Goal: Find specific fact: Find specific fact

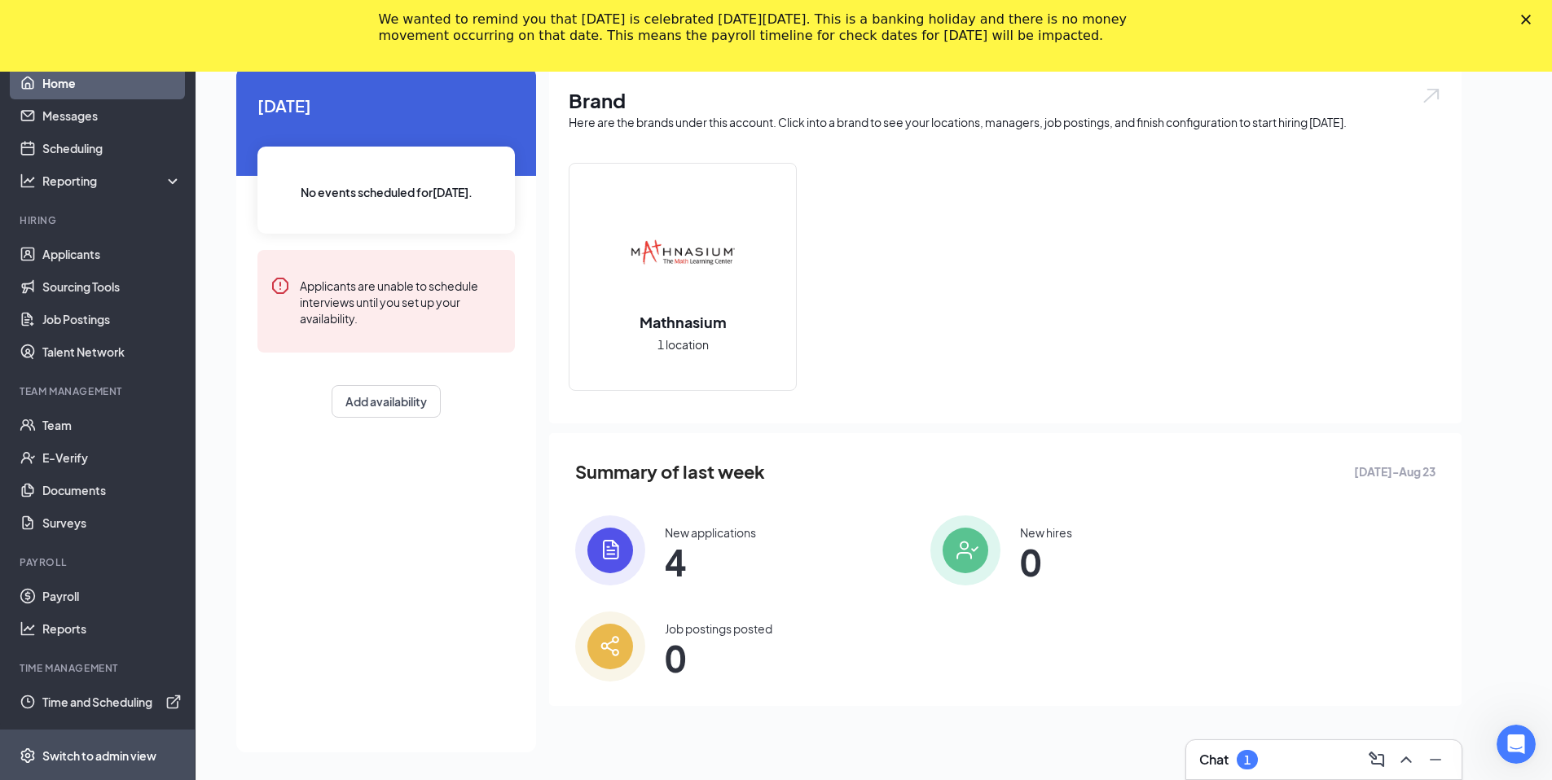
click at [89, 749] on div "Switch to admin view" at bounding box center [99, 756] width 114 height 16
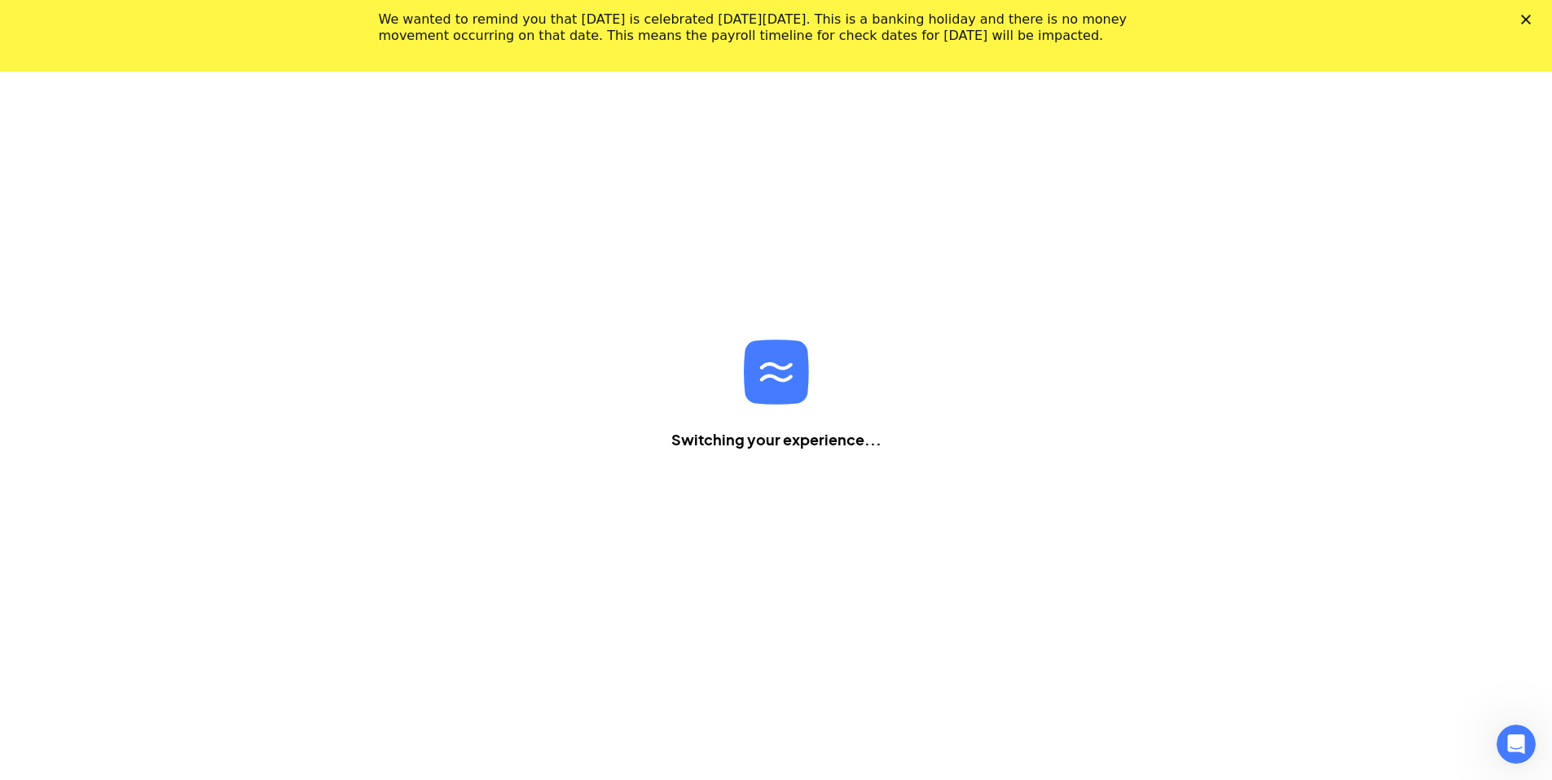
scroll to position [72, 0]
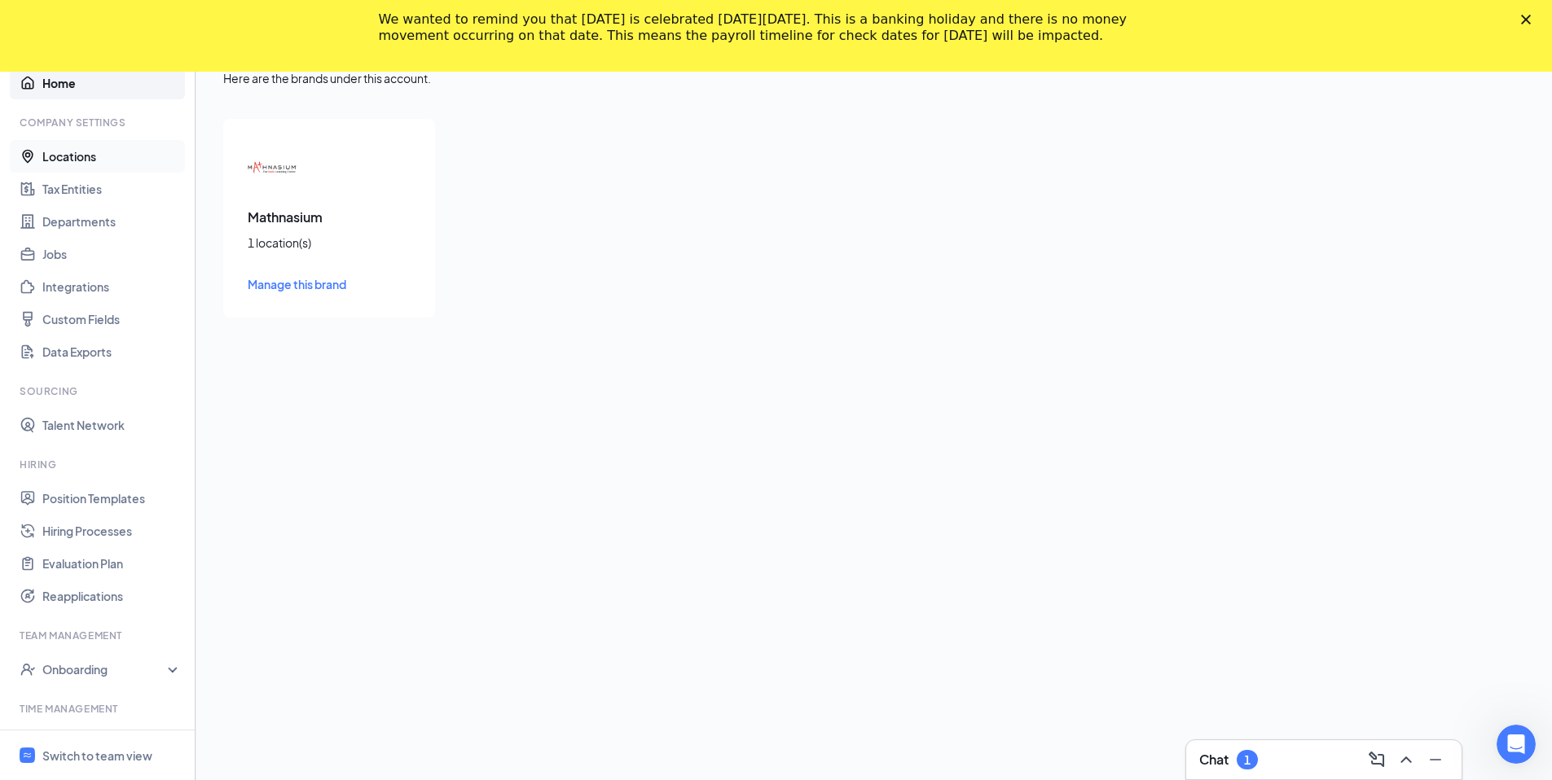
click at [66, 145] on link "Locations" at bounding box center [111, 156] width 139 height 33
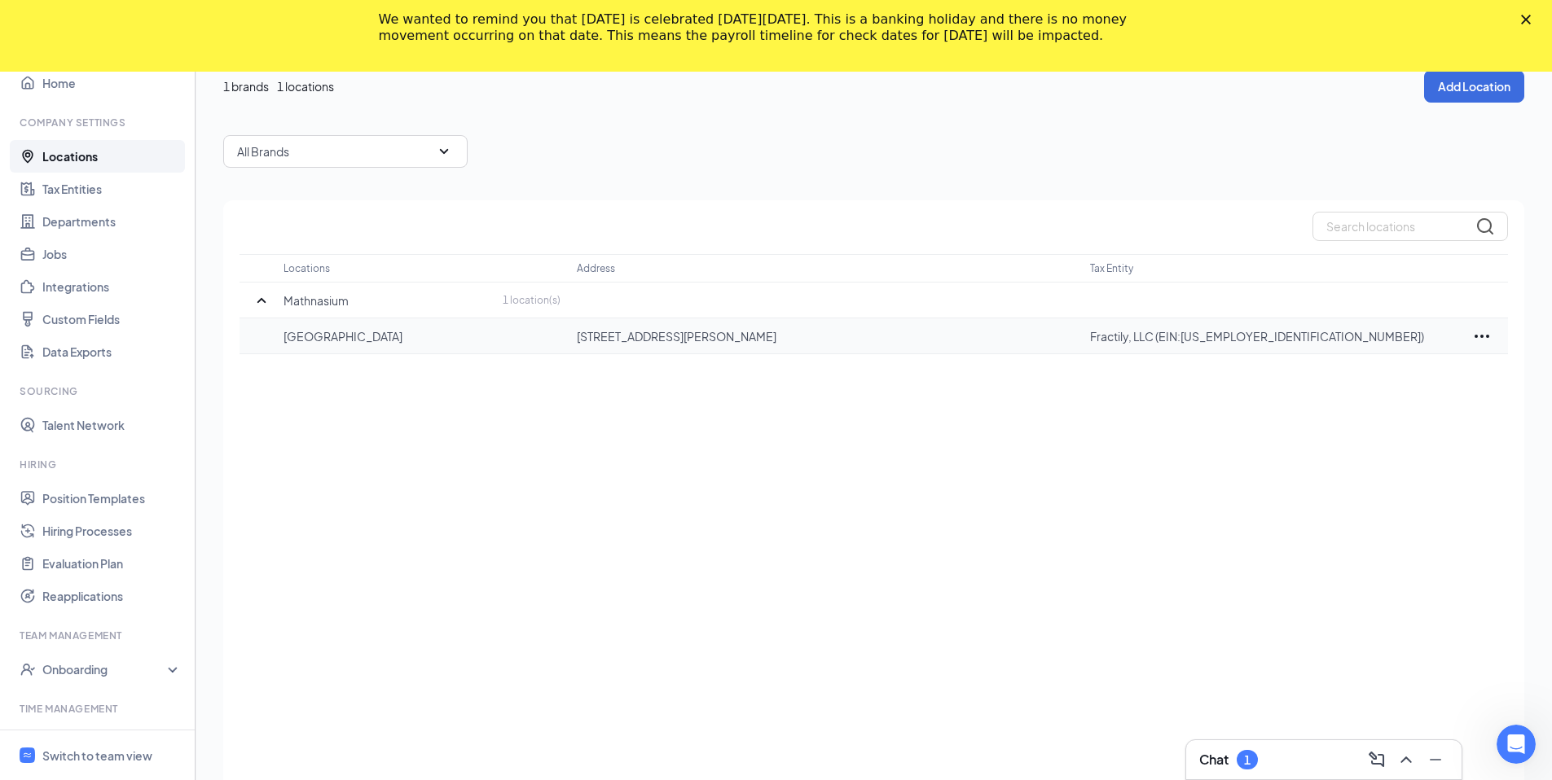
drag, startPoint x: 940, startPoint y: 342, endPoint x: 749, endPoint y: 343, distance: 190.6
click at [749, 343] on p "14225 NE Woodinville Duvall Rd, Woodinville, WA, 98072, US" at bounding box center [825, 336] width 497 height 16
copy p "Woodinville, WA, 98072, US"
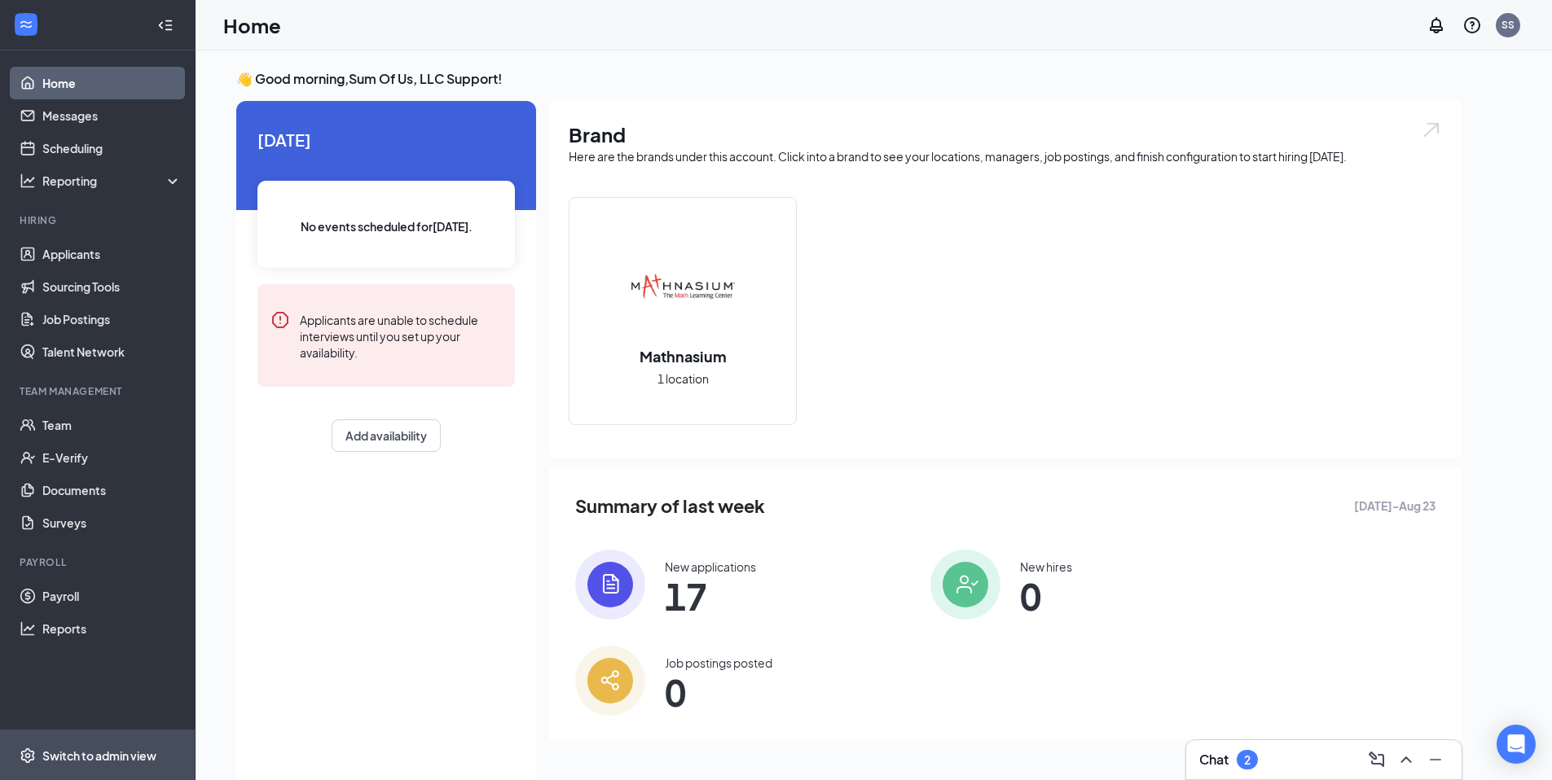
click at [124, 754] on div "Switch to admin view" at bounding box center [99, 756] width 114 height 16
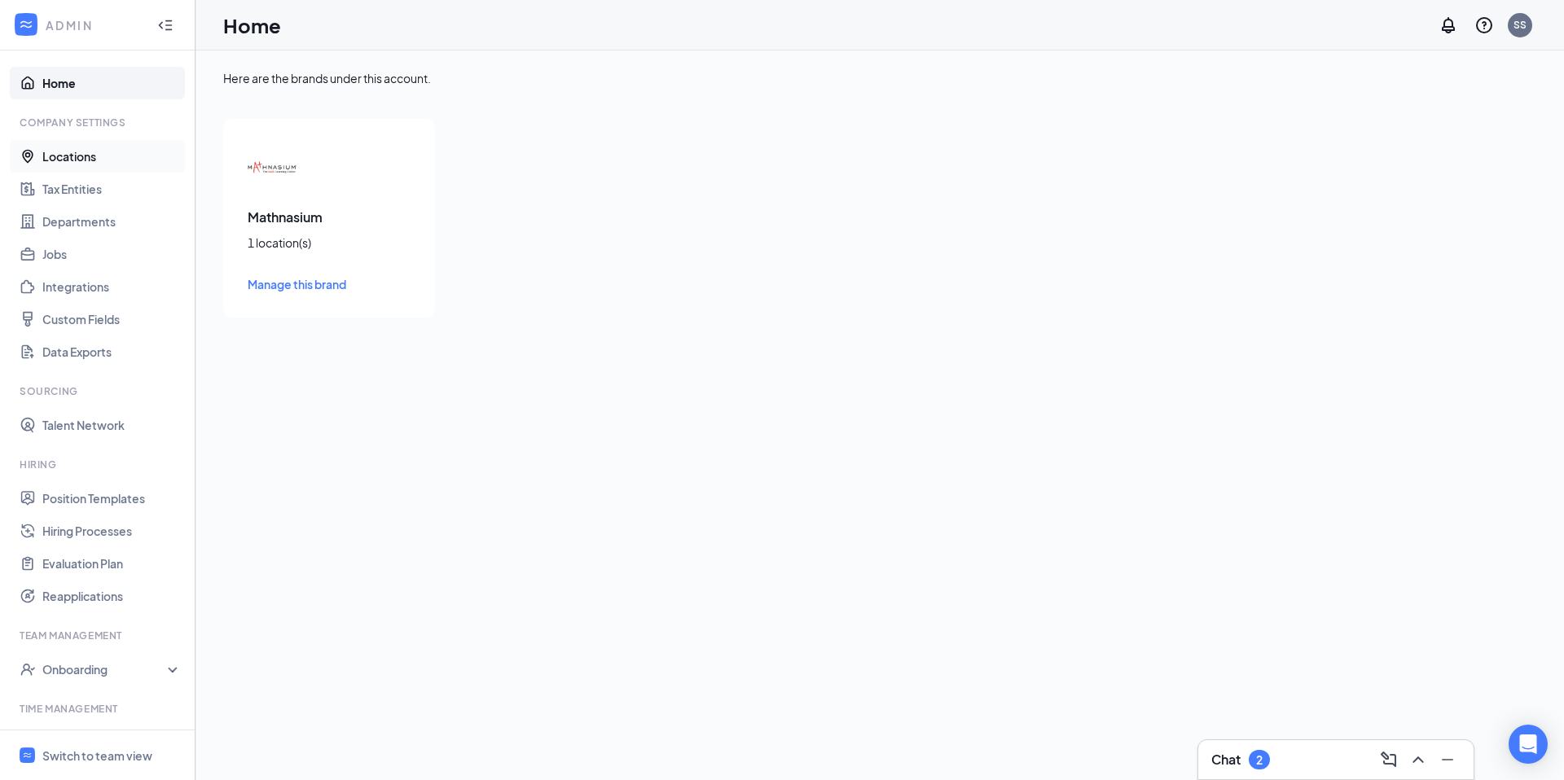
click at [99, 155] on link "Locations" at bounding box center [111, 156] width 139 height 33
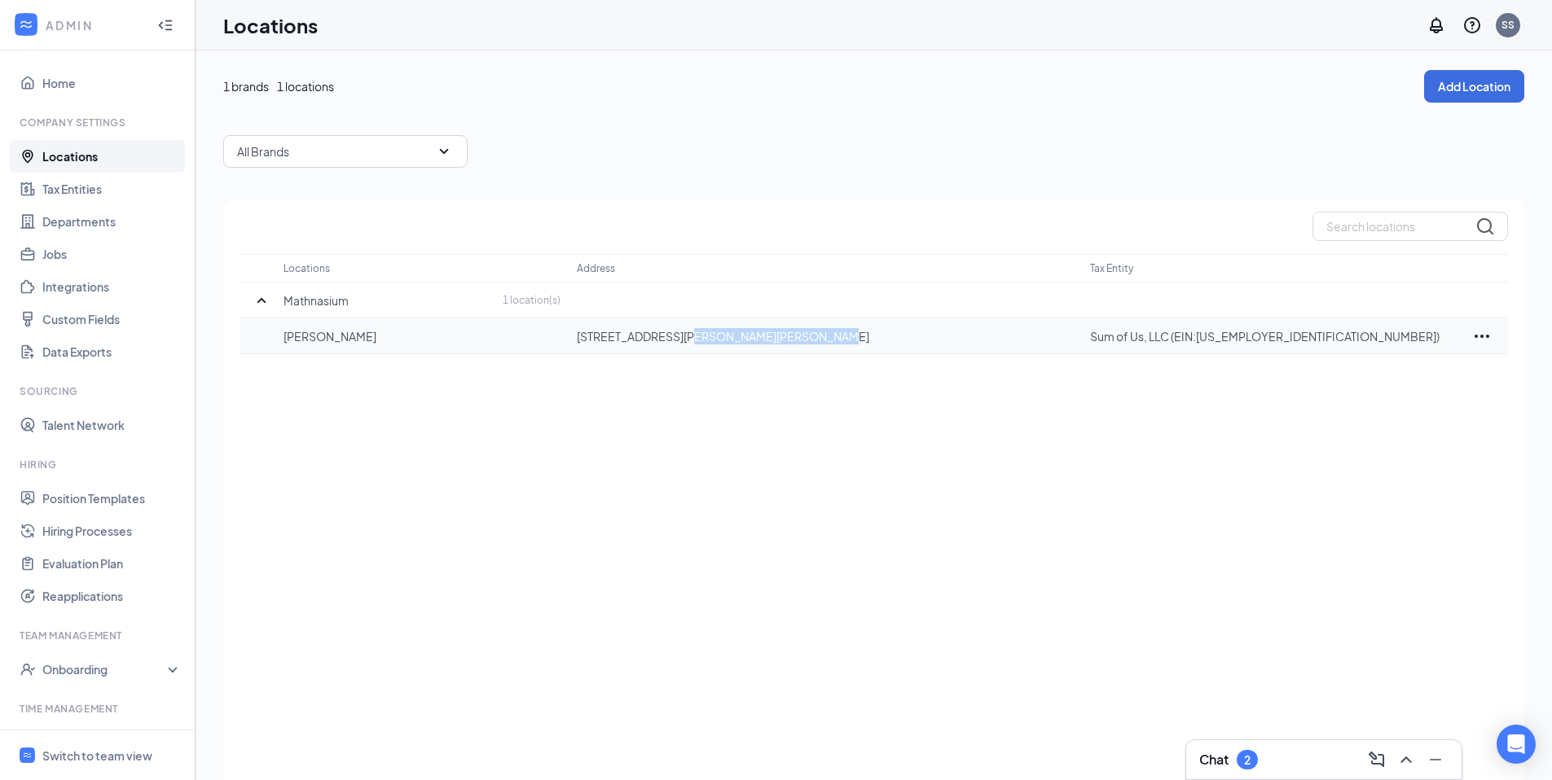
drag, startPoint x: 828, startPoint y: 334, endPoint x: 686, endPoint y: 340, distance: 141.8
click at [686, 340] on p "8943 Woodyard Rd, Clinton, MD, 20735, US" at bounding box center [825, 336] width 497 height 16
copy p "Clinton, MD, 20735, US"
click at [792, 438] on div "Locations Address Tax Entity Mathnasium 1 location(s) Clinton 8943 Woodyard Rd,…" at bounding box center [873, 513] width 1301 height 626
click at [106, 745] on span "Switch to team view" at bounding box center [111, 756] width 139 height 50
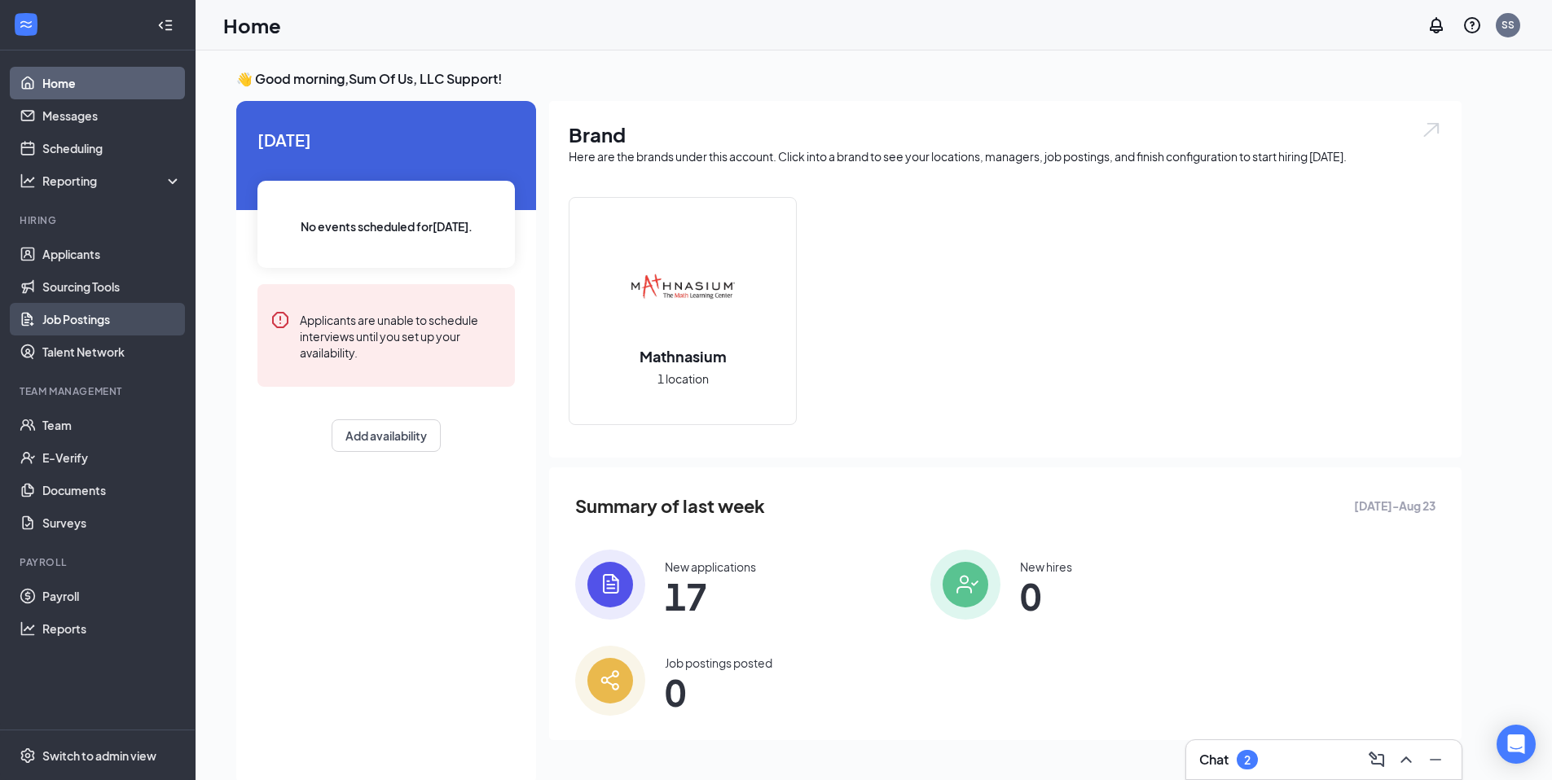
click at [81, 317] on link "Job Postings" at bounding box center [111, 319] width 139 height 33
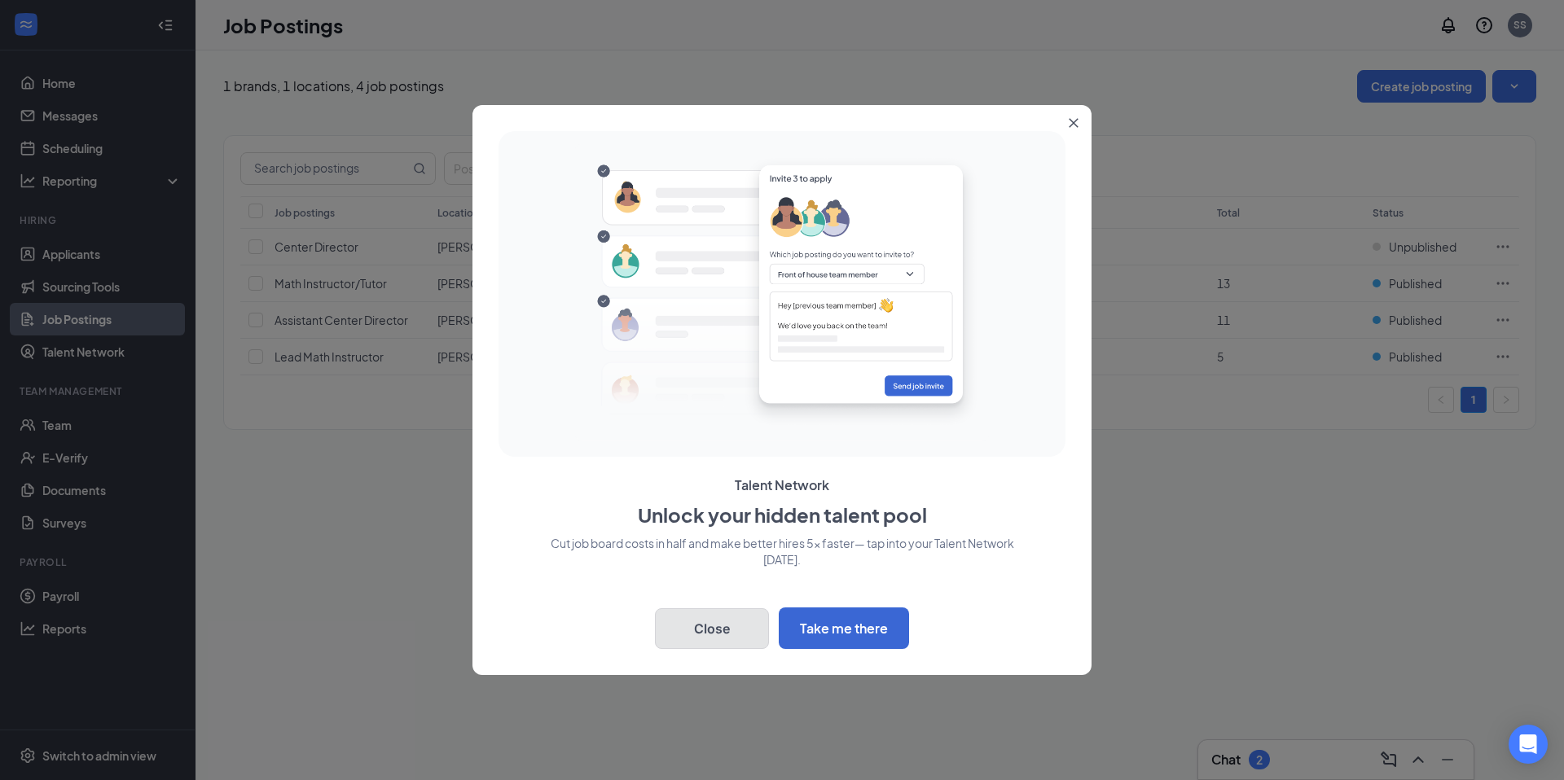
click at [739, 635] on button "Close" at bounding box center [712, 628] width 114 height 41
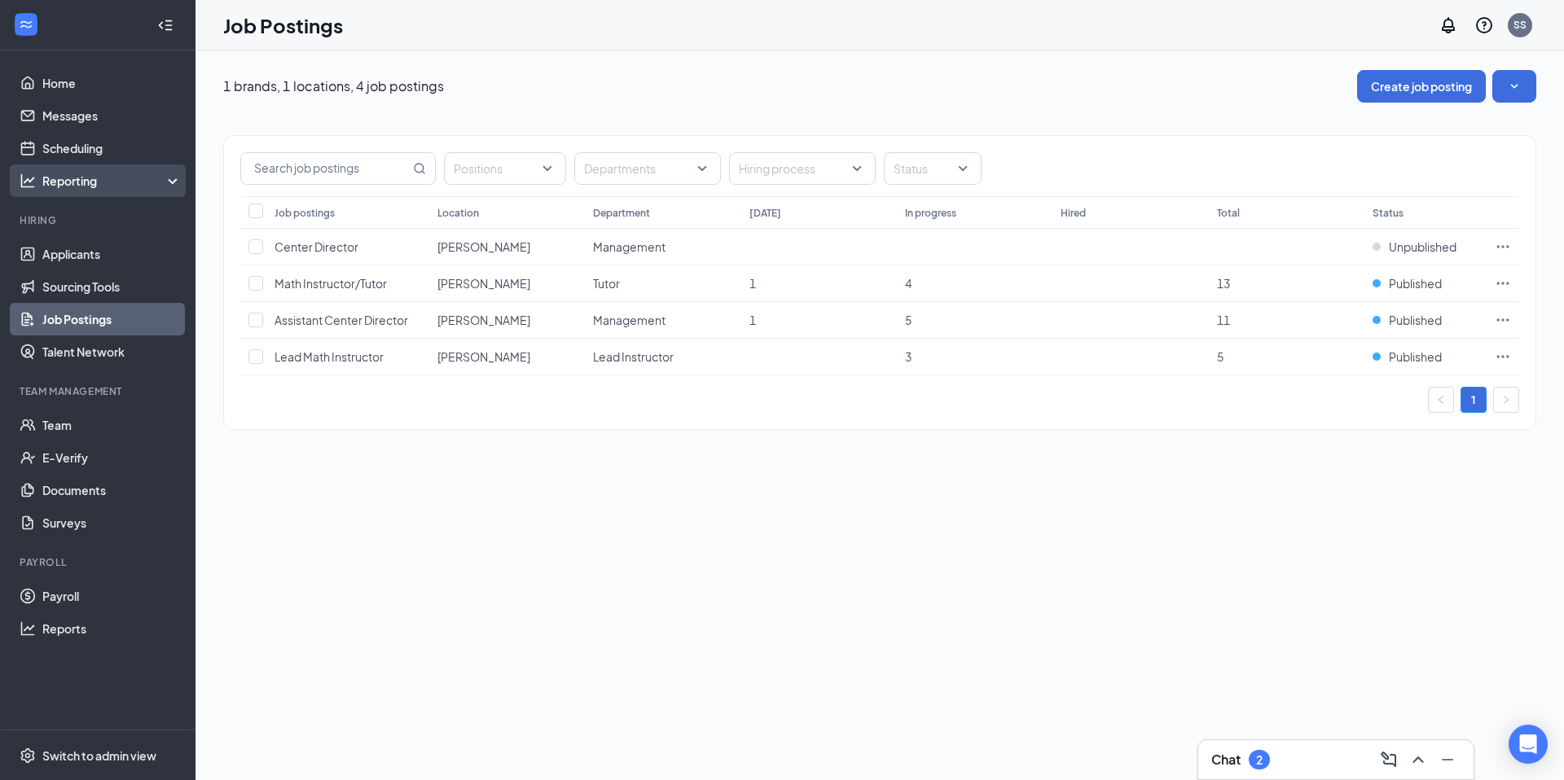
click at [76, 188] on div "Reporting" at bounding box center [112, 181] width 140 height 16
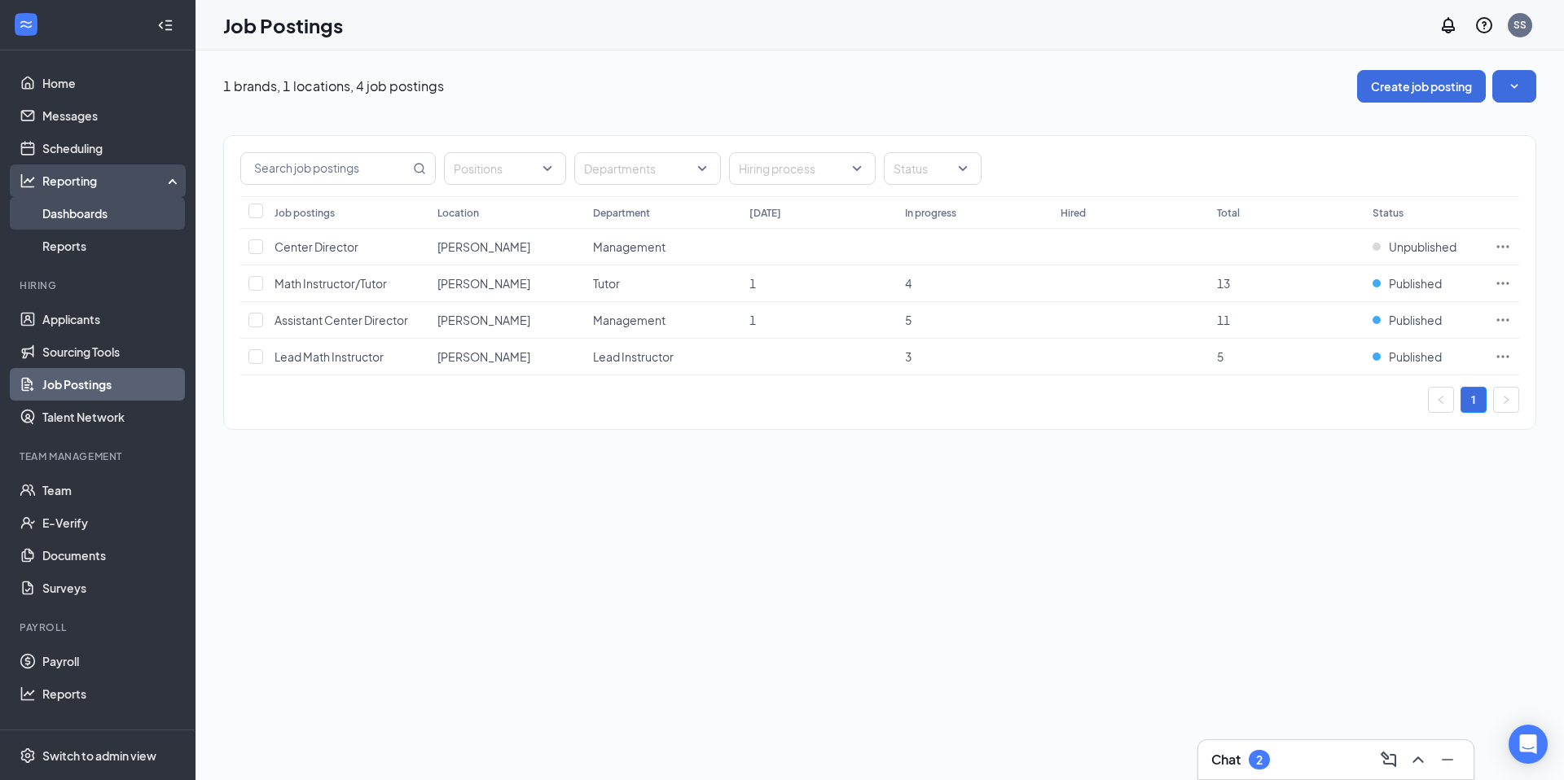
click at [72, 213] on link "Dashboards" at bounding box center [111, 213] width 139 height 33
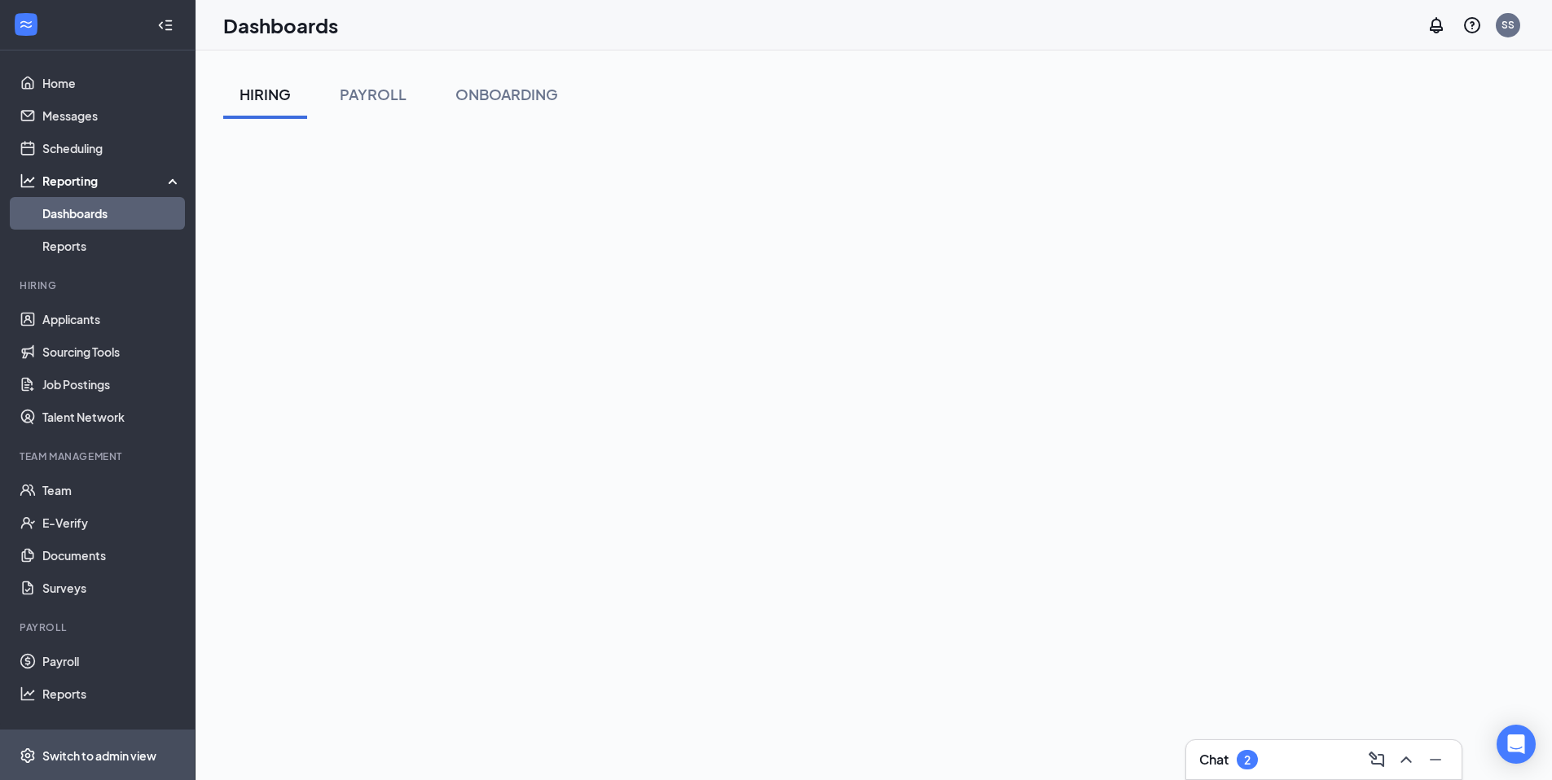
click at [92, 748] on div "Switch to admin view" at bounding box center [99, 756] width 114 height 16
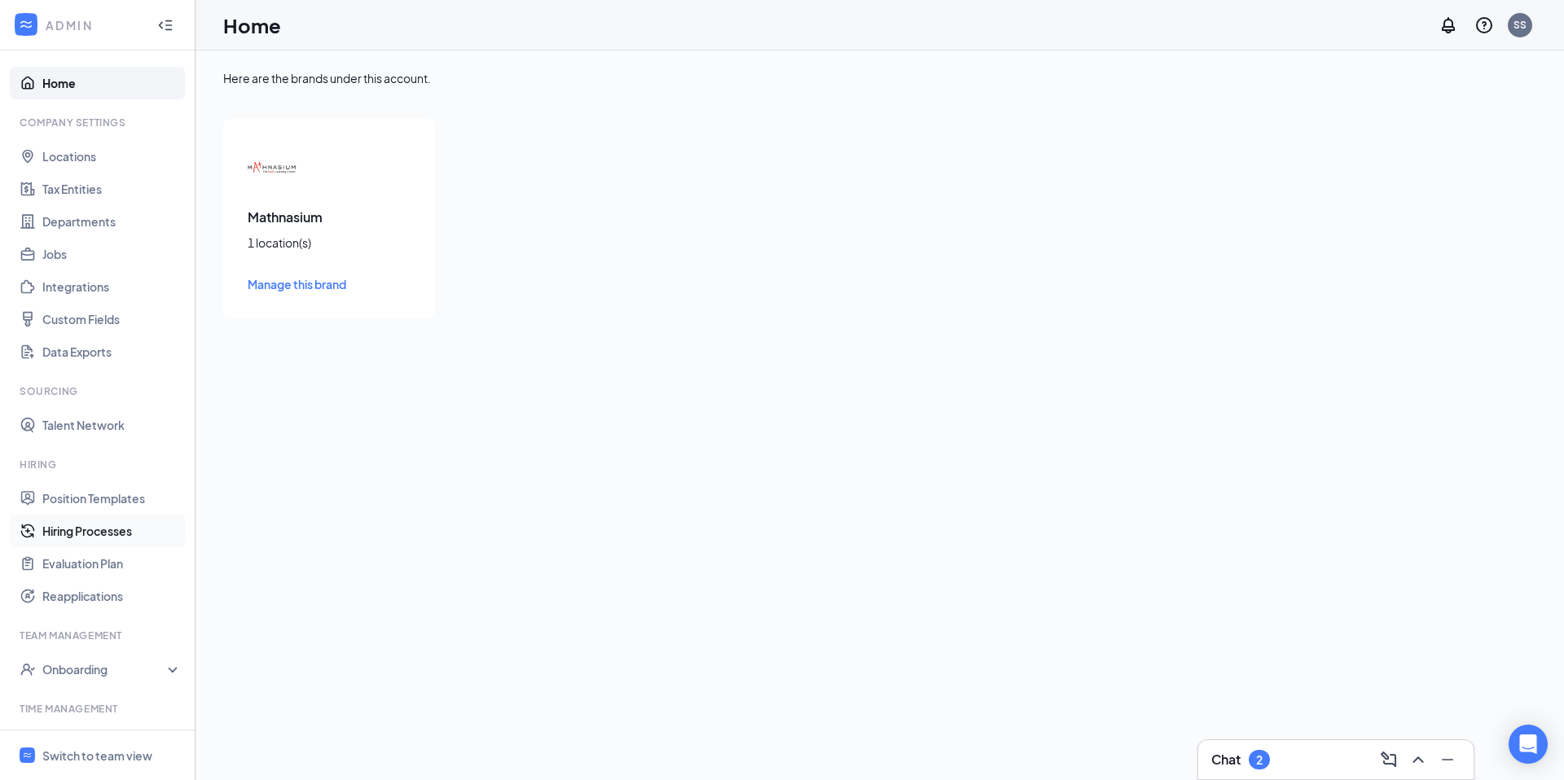
click at [106, 534] on link "Hiring Processes" at bounding box center [111, 531] width 139 height 33
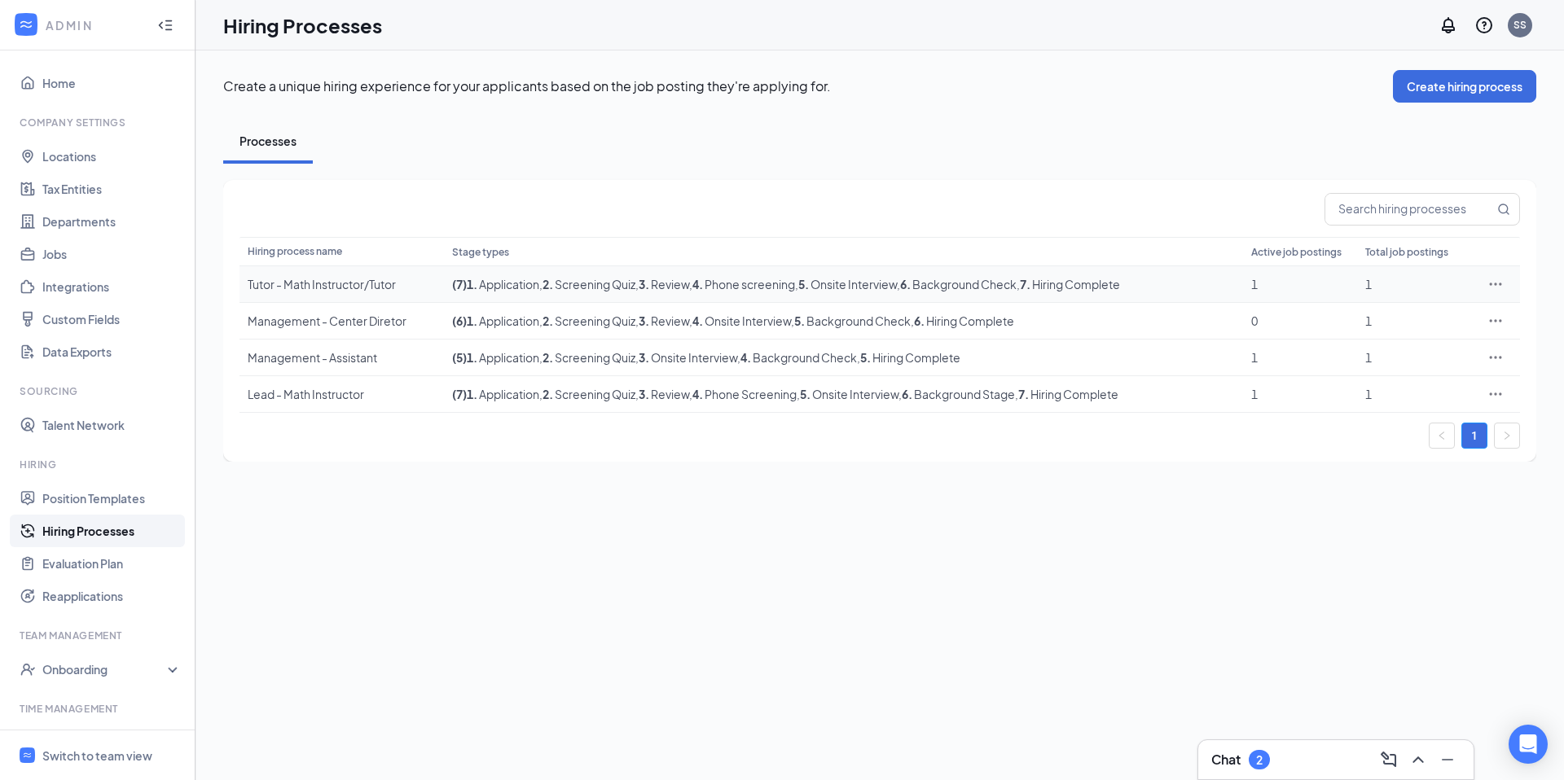
click at [336, 276] on div "Tutor - Math Instructor/Tutor" at bounding box center [342, 284] width 188 height 16
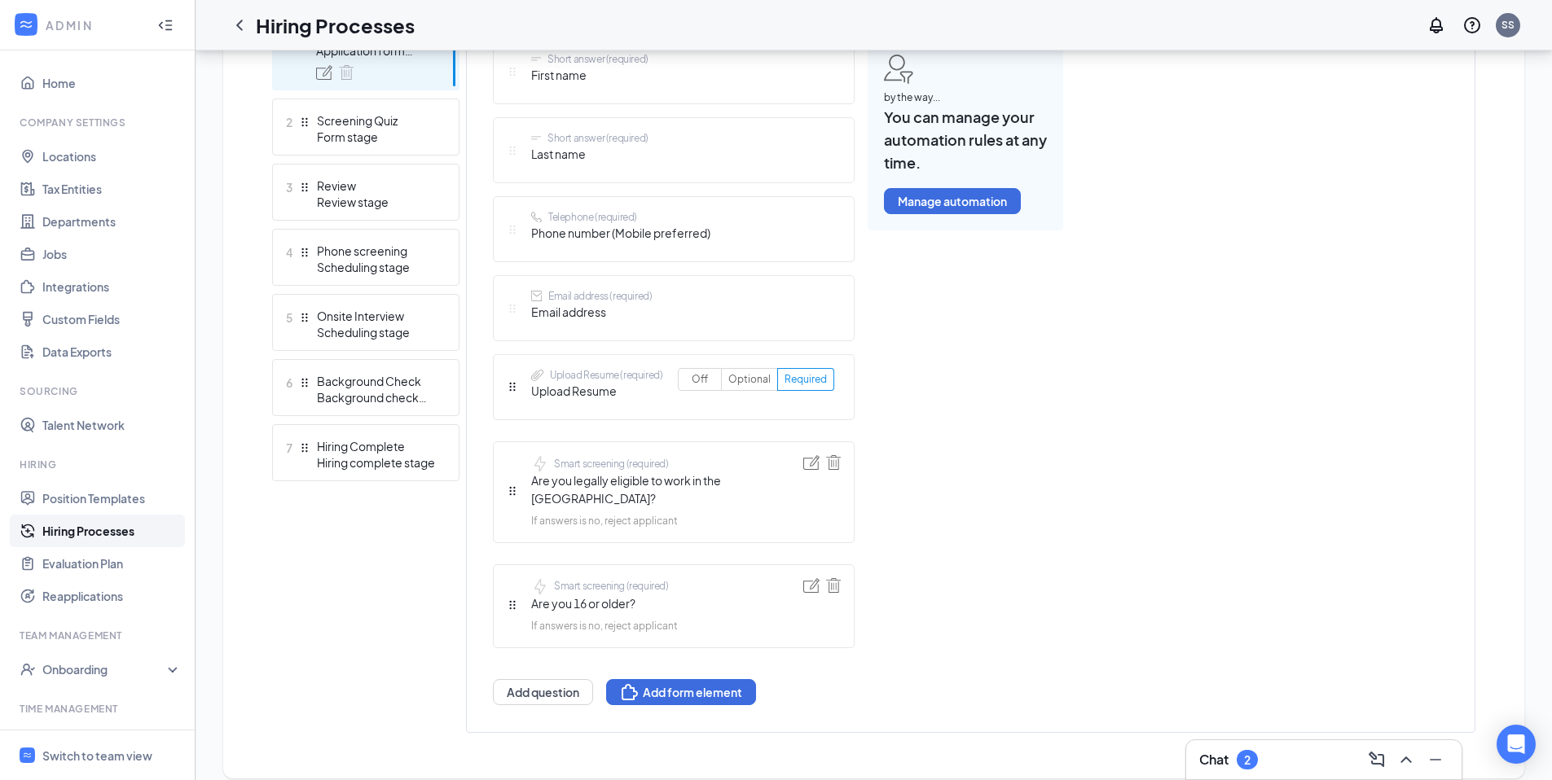
scroll to position [269, 0]
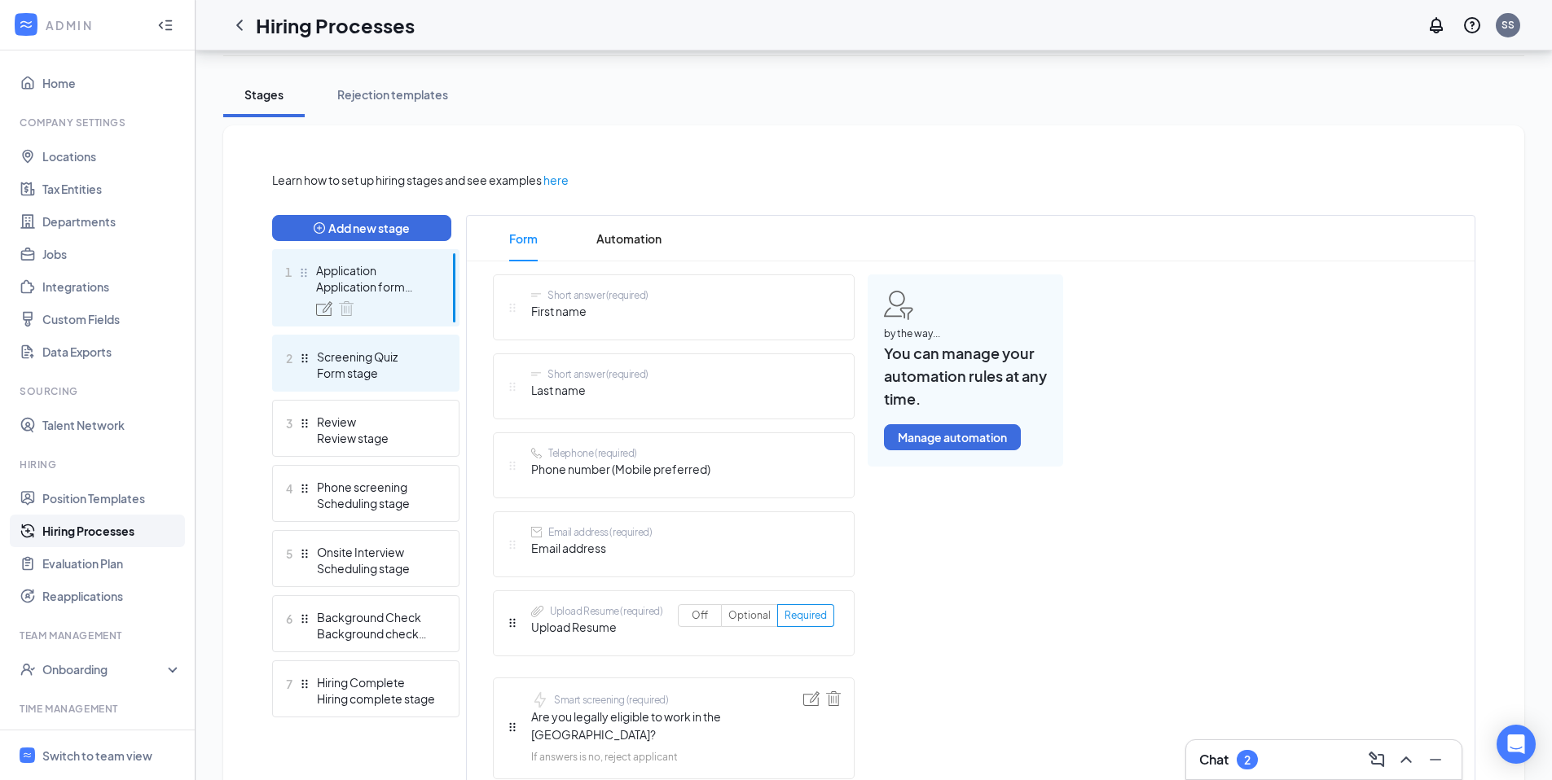
click at [349, 359] on div "Screening Quiz" at bounding box center [376, 357] width 119 height 16
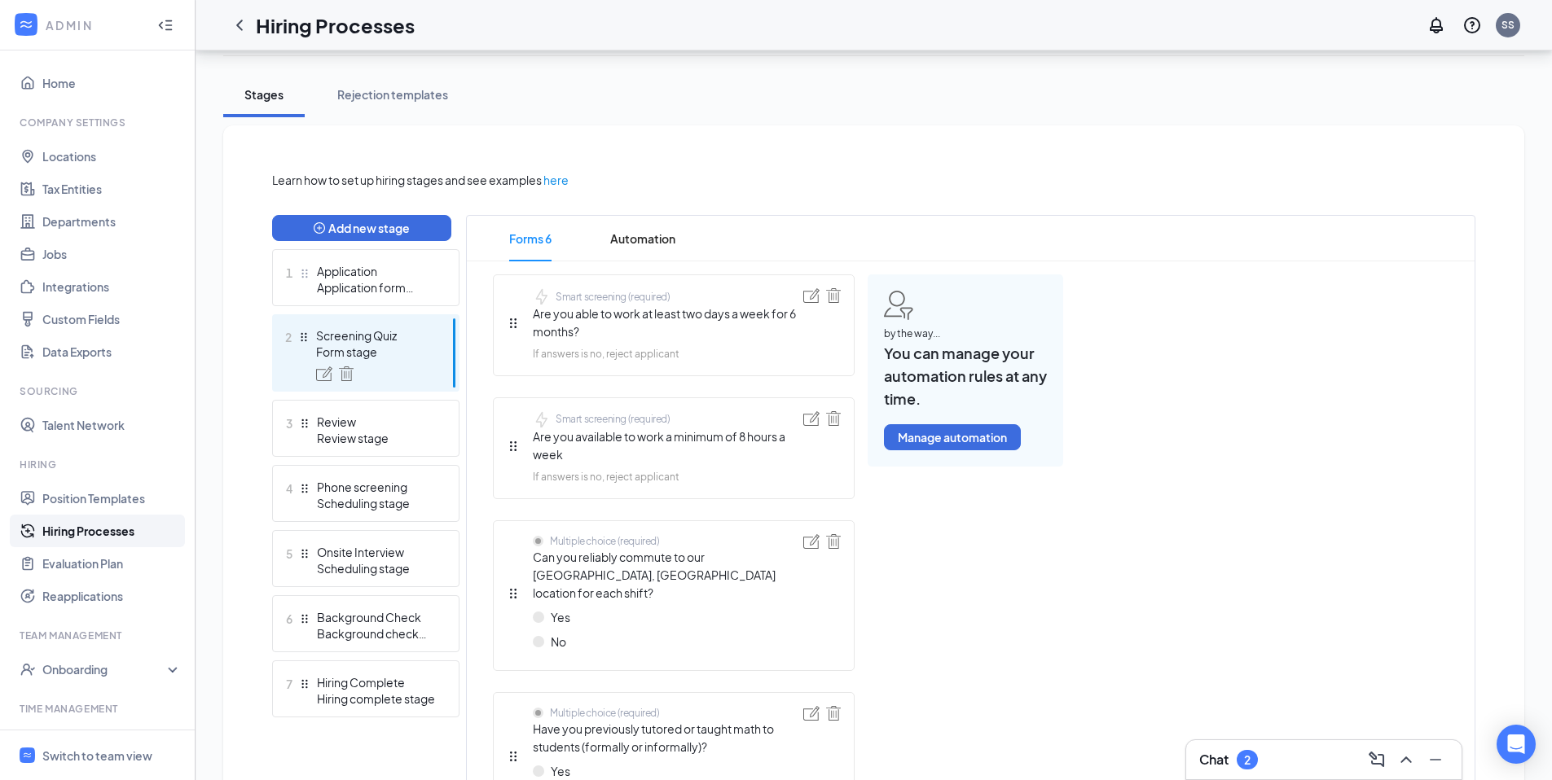
scroll to position [289, 0]
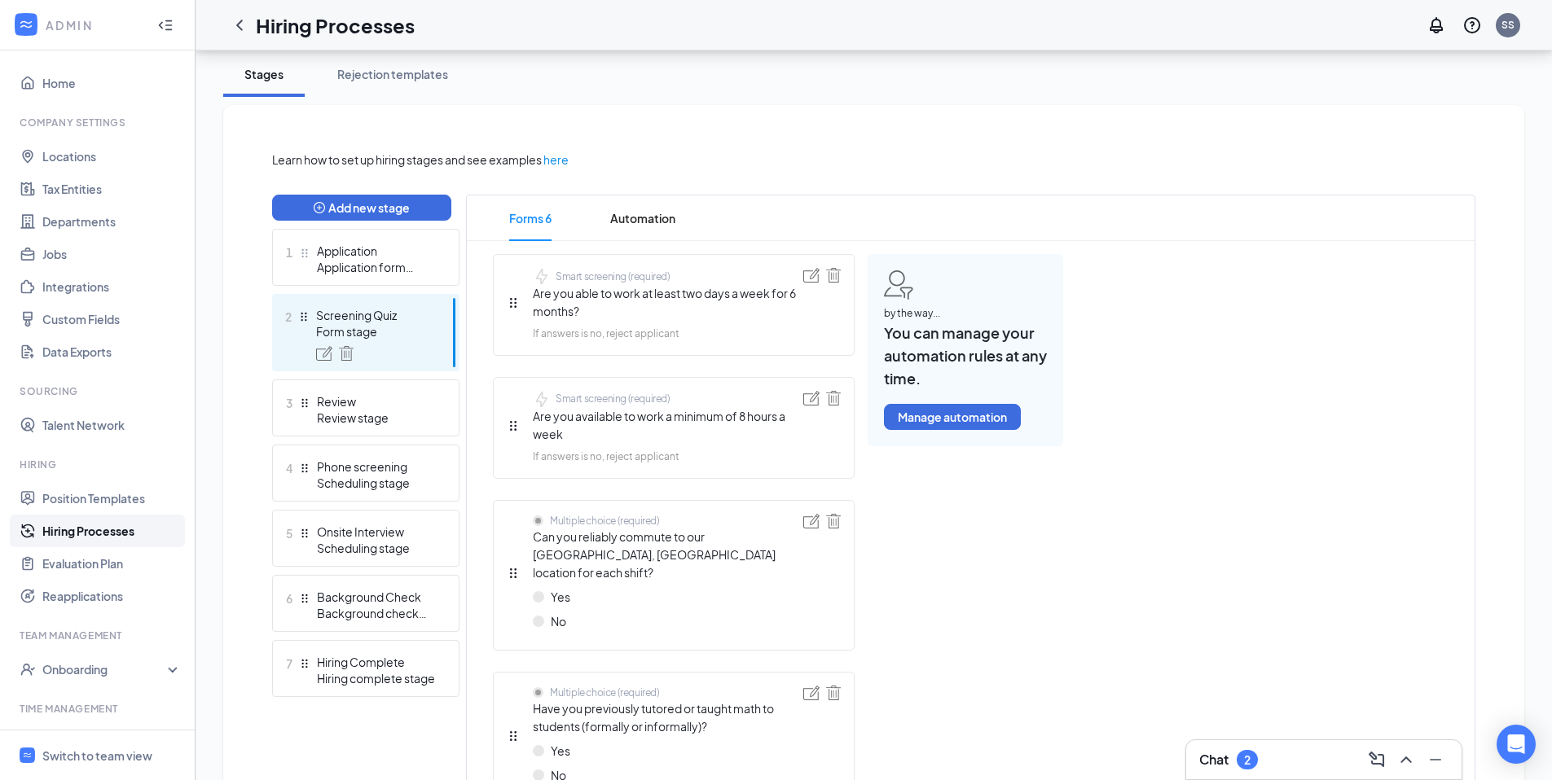
drag, startPoint x: 537, startPoint y: 536, endPoint x: 773, endPoint y: 539, distance: 236.2
click at [773, 539] on span "Can you reliably commute to our Clinton, MD location for each shift?" at bounding box center [668, 555] width 270 height 54
drag, startPoint x: 652, startPoint y: 553, endPoint x: 529, endPoint y: 540, distance: 123.7
click at [529, 540] on div "Multiple choice (required) Can you reliably commute to our Clinton, MD location…" at bounding box center [655, 575] width 296 height 123
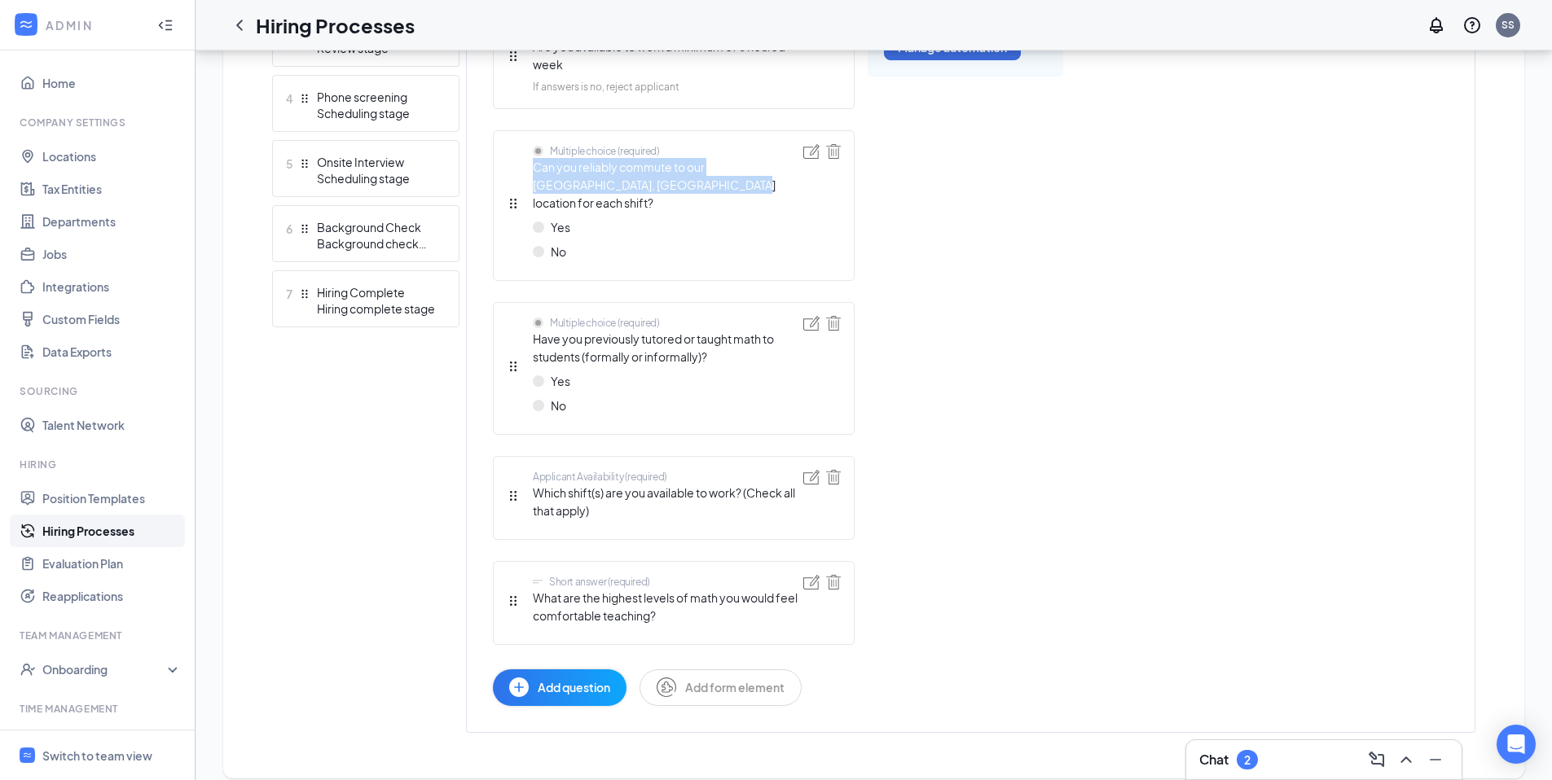
scroll to position [340, 0]
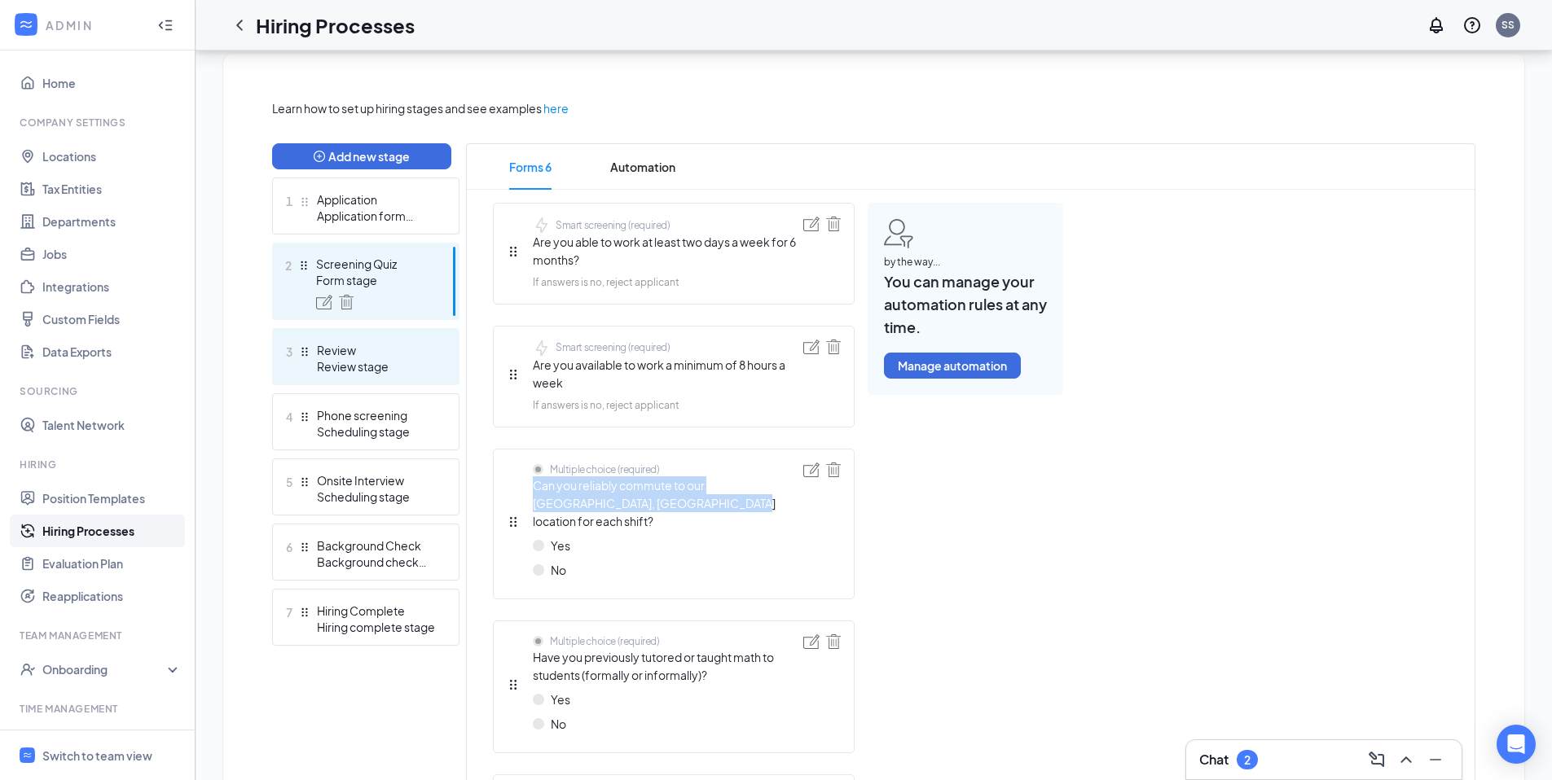
click at [367, 363] on div "Review stage" at bounding box center [376, 366] width 119 height 16
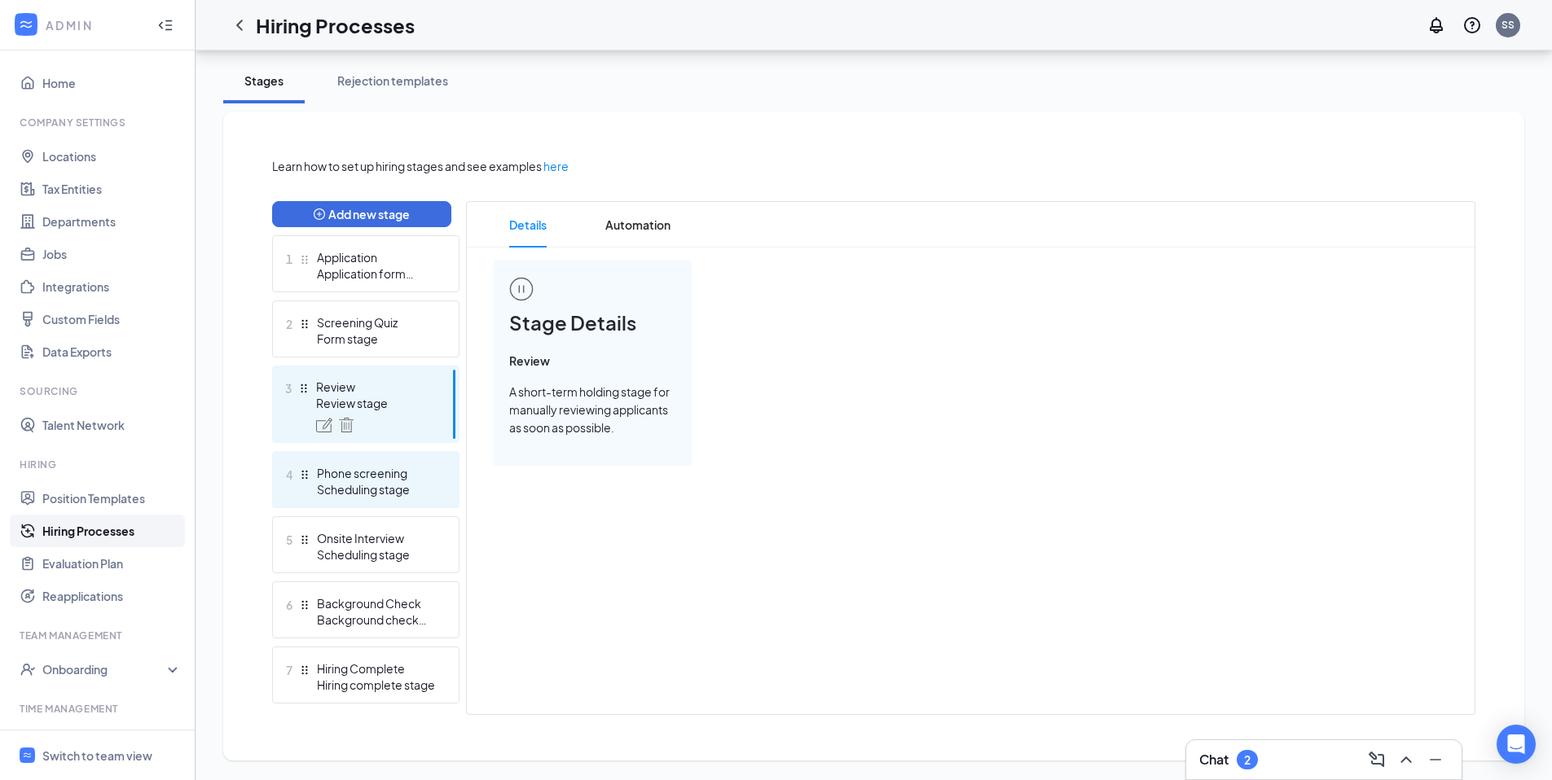
click at [394, 482] on div "Scheduling stage" at bounding box center [376, 489] width 119 height 16
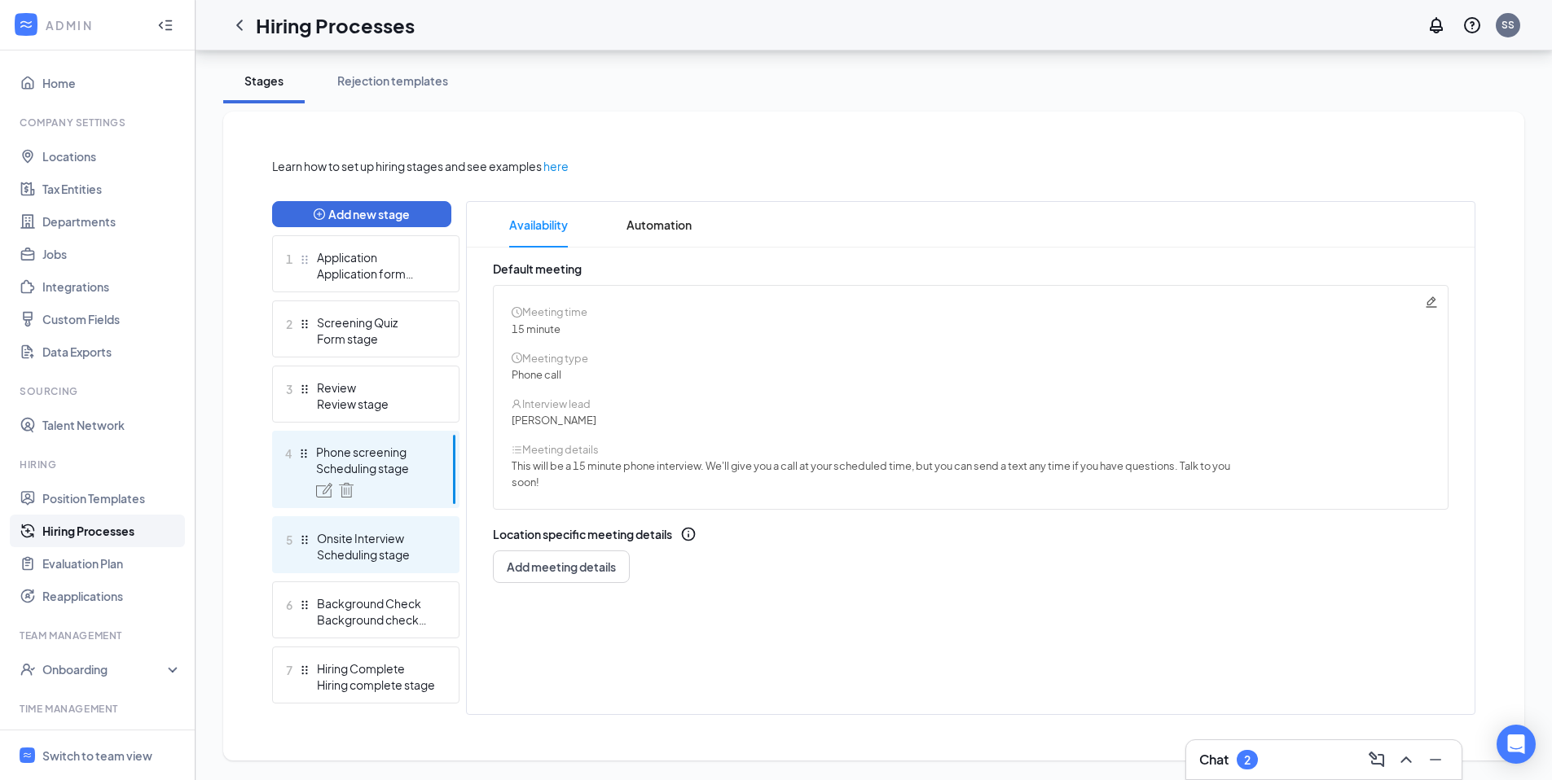
click at [359, 545] on div "Onsite Interview" at bounding box center [376, 538] width 119 height 16
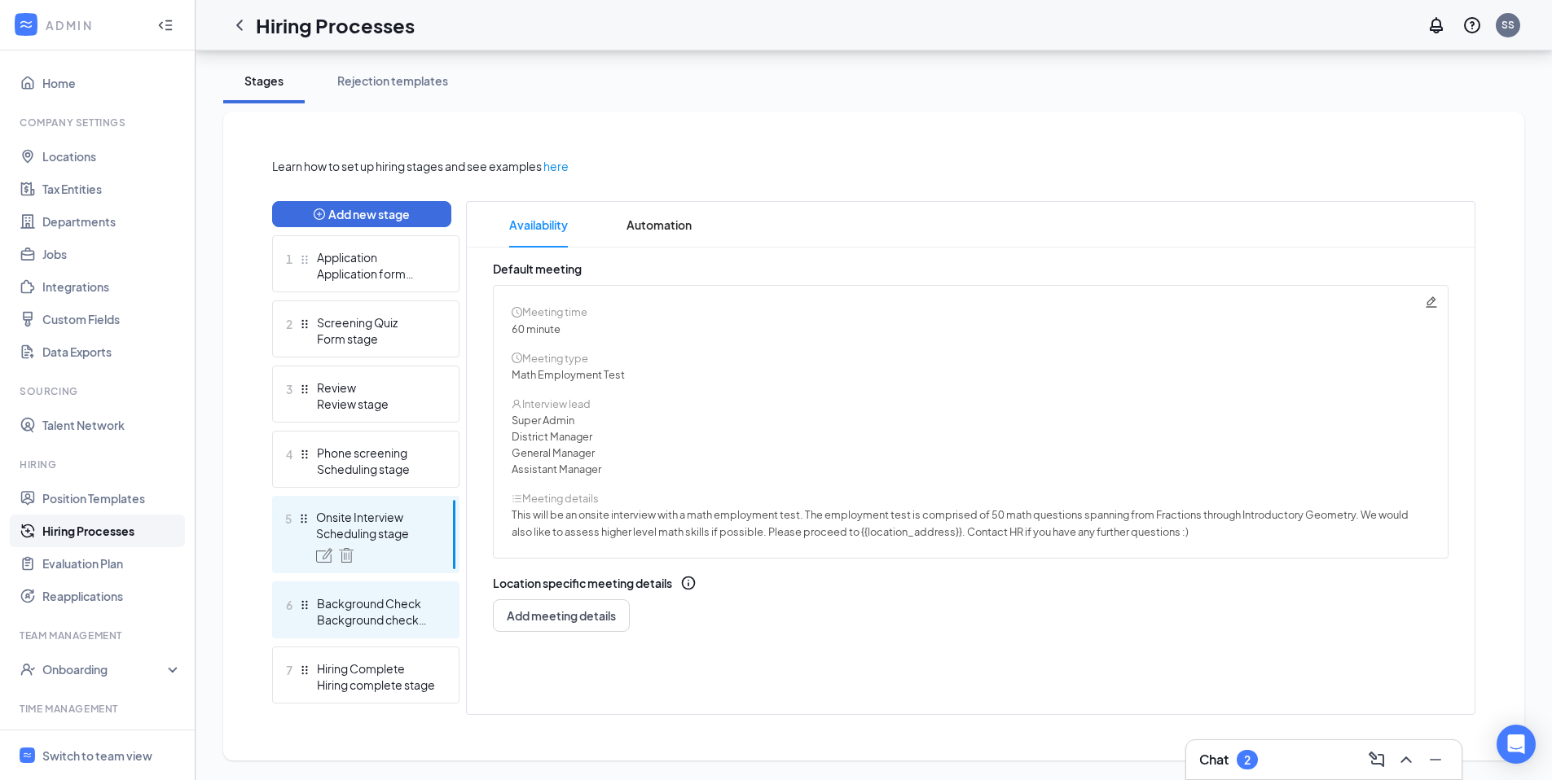
click at [362, 608] on div "Background Check" at bounding box center [376, 603] width 119 height 16
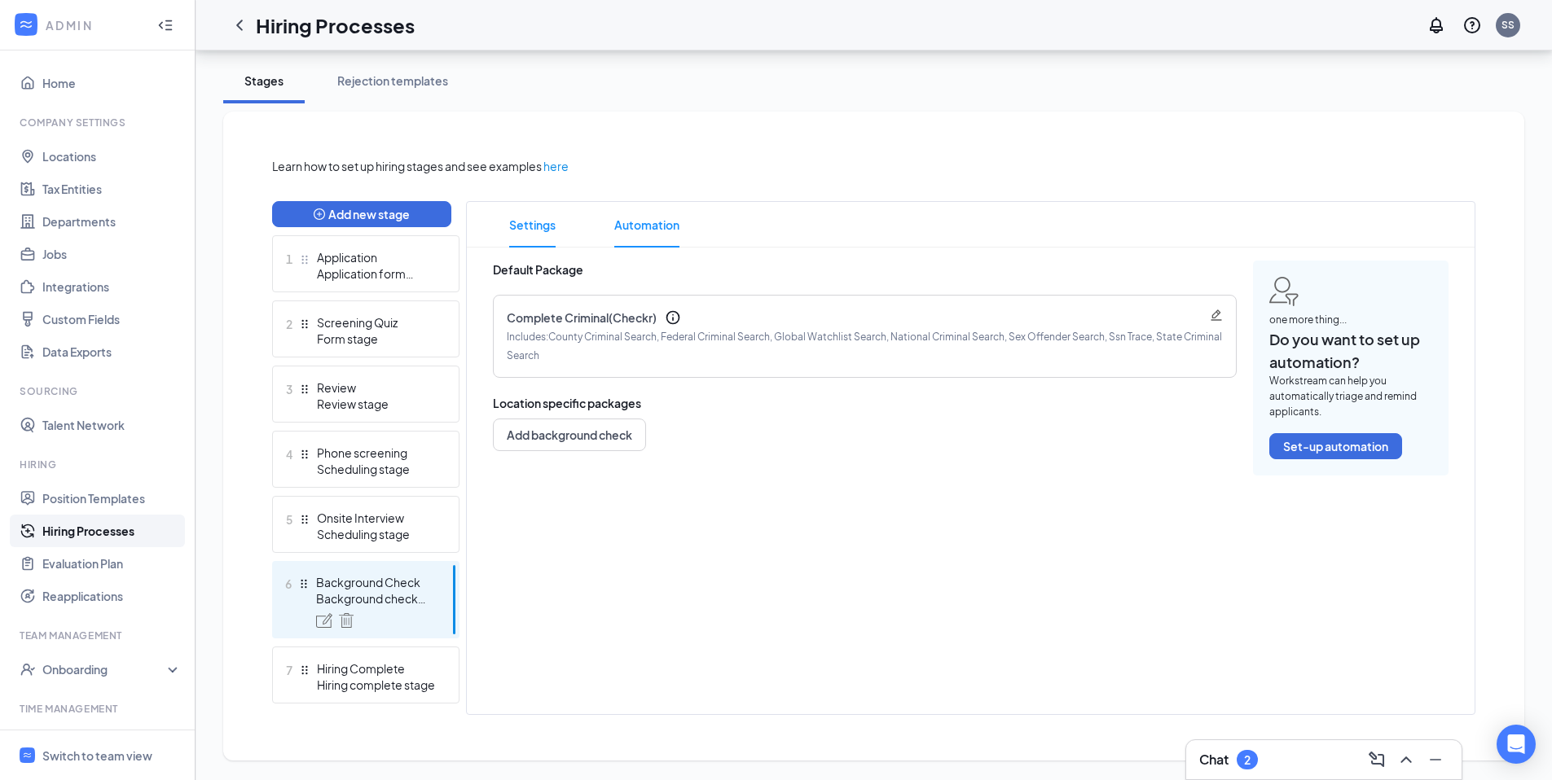
click at [634, 231] on span "Automation" at bounding box center [646, 225] width 65 height 46
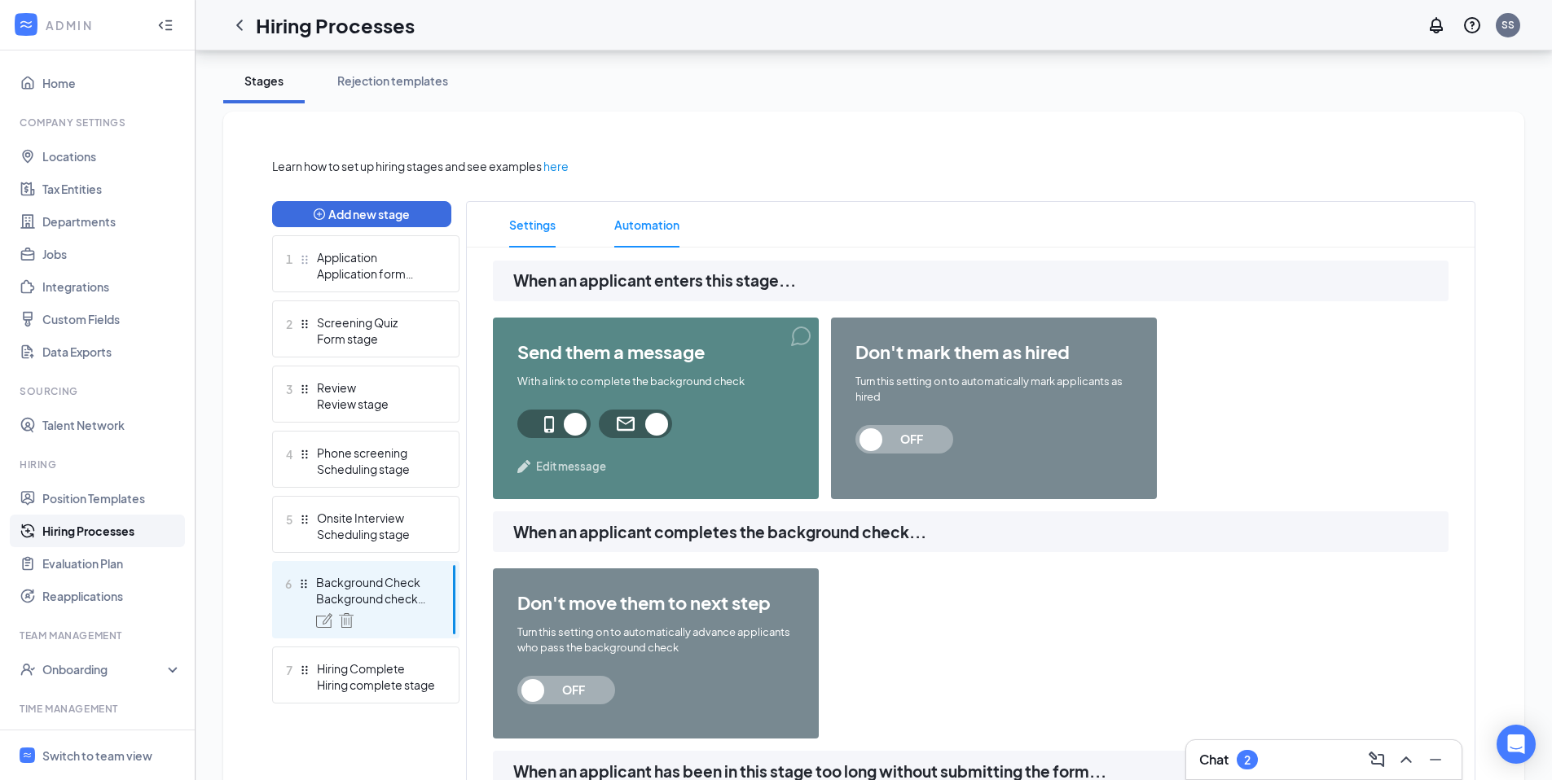
click at [541, 230] on span "Settings" at bounding box center [532, 225] width 46 height 46
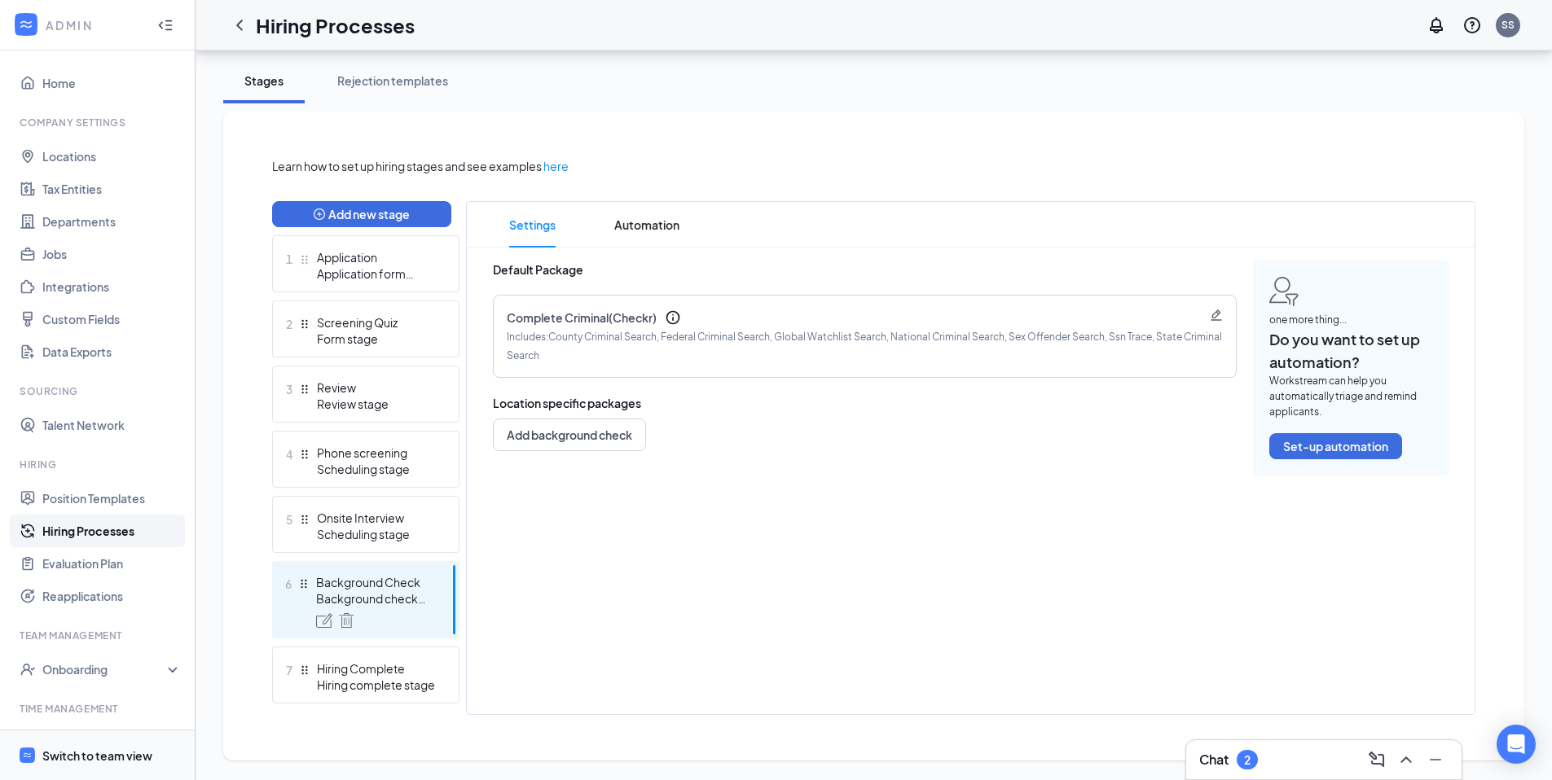
click at [125, 753] on div "Switch to team view" at bounding box center [97, 756] width 110 height 16
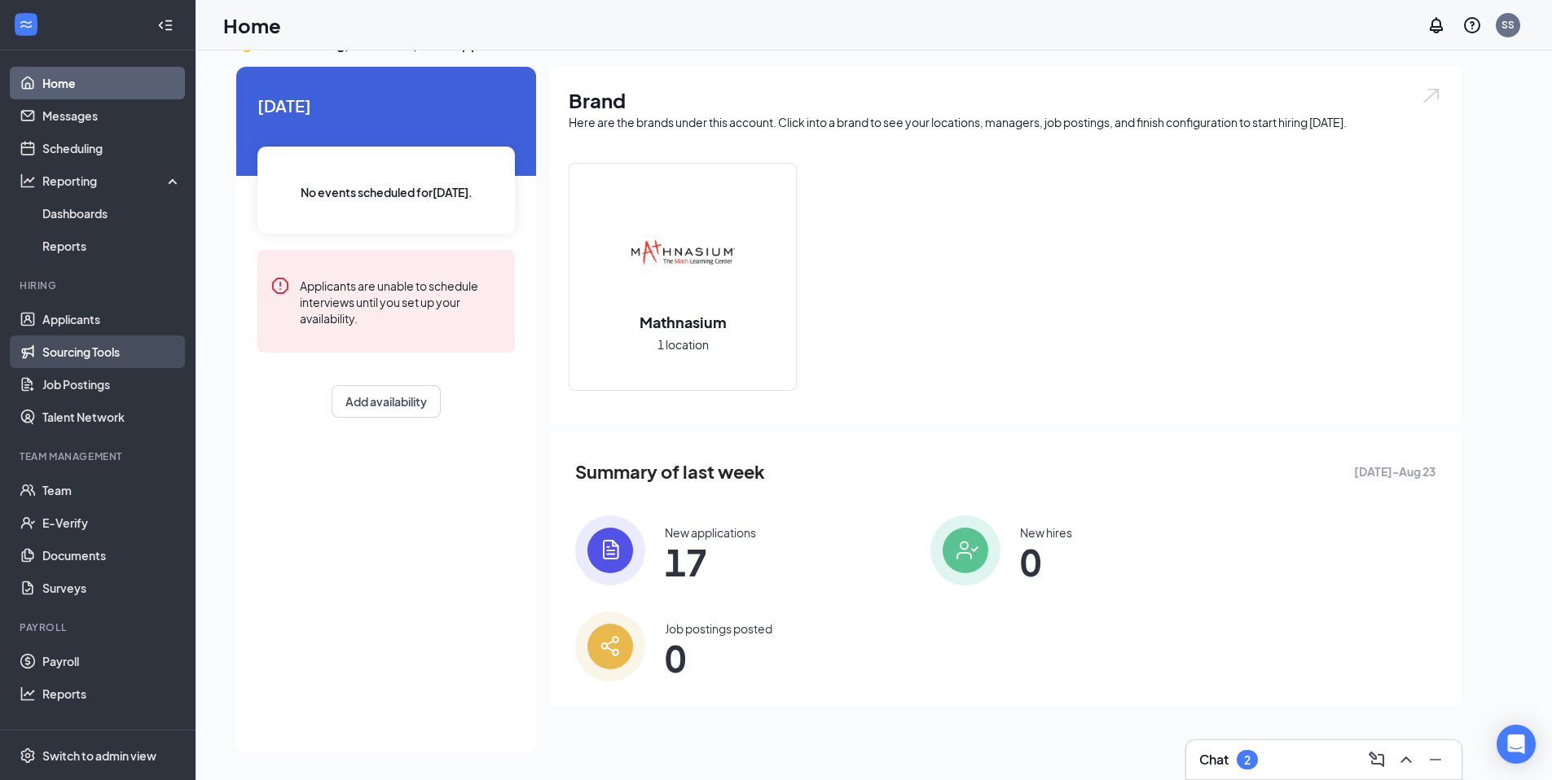
click at [112, 358] on link "Sourcing Tools" at bounding box center [111, 352] width 139 height 33
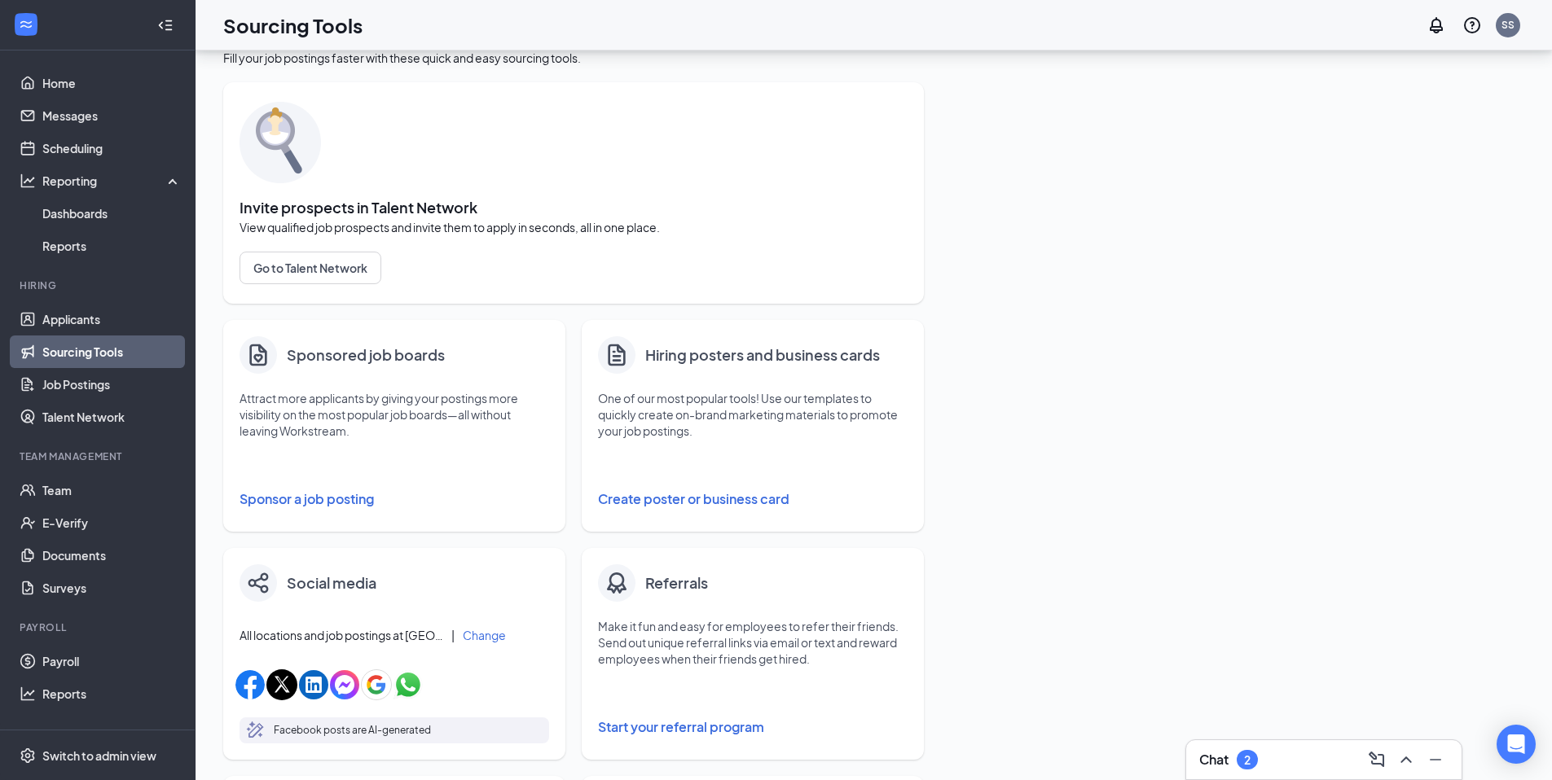
scroll to position [258, 0]
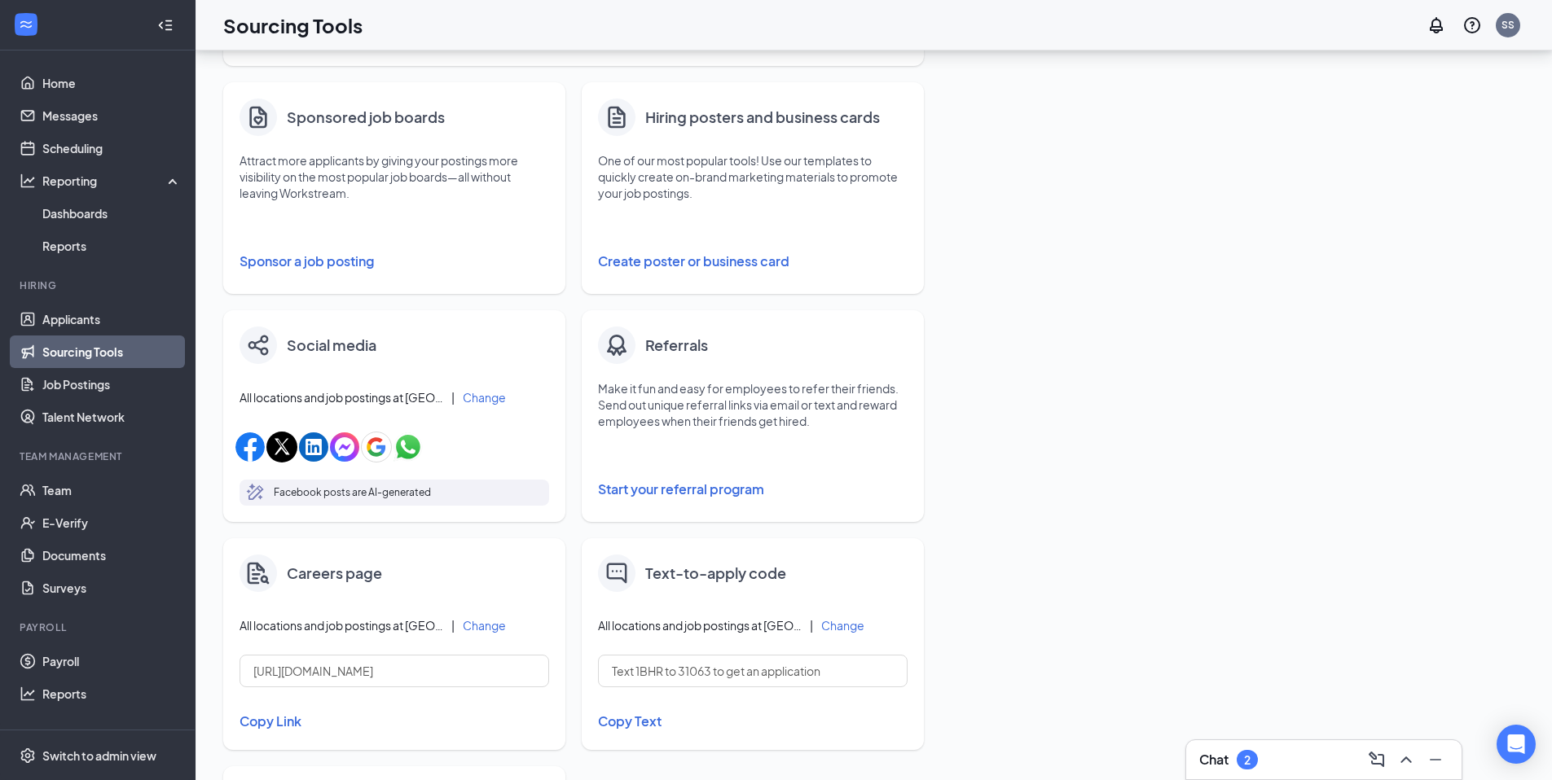
click at [1227, 442] on div "Fill your job postings faster with these quick and easy sourcing tools. Invite …" at bounding box center [873, 403] width 1301 height 1183
drag, startPoint x: 1227, startPoint y: 442, endPoint x: 1149, endPoint y: 437, distance: 78.3
click at [1227, 442] on div "Fill your job postings faster with these quick and easy sourcing tools. Invite …" at bounding box center [873, 403] width 1301 height 1183
click at [739, 262] on button "Create poster or business card" at bounding box center [753, 261] width 310 height 33
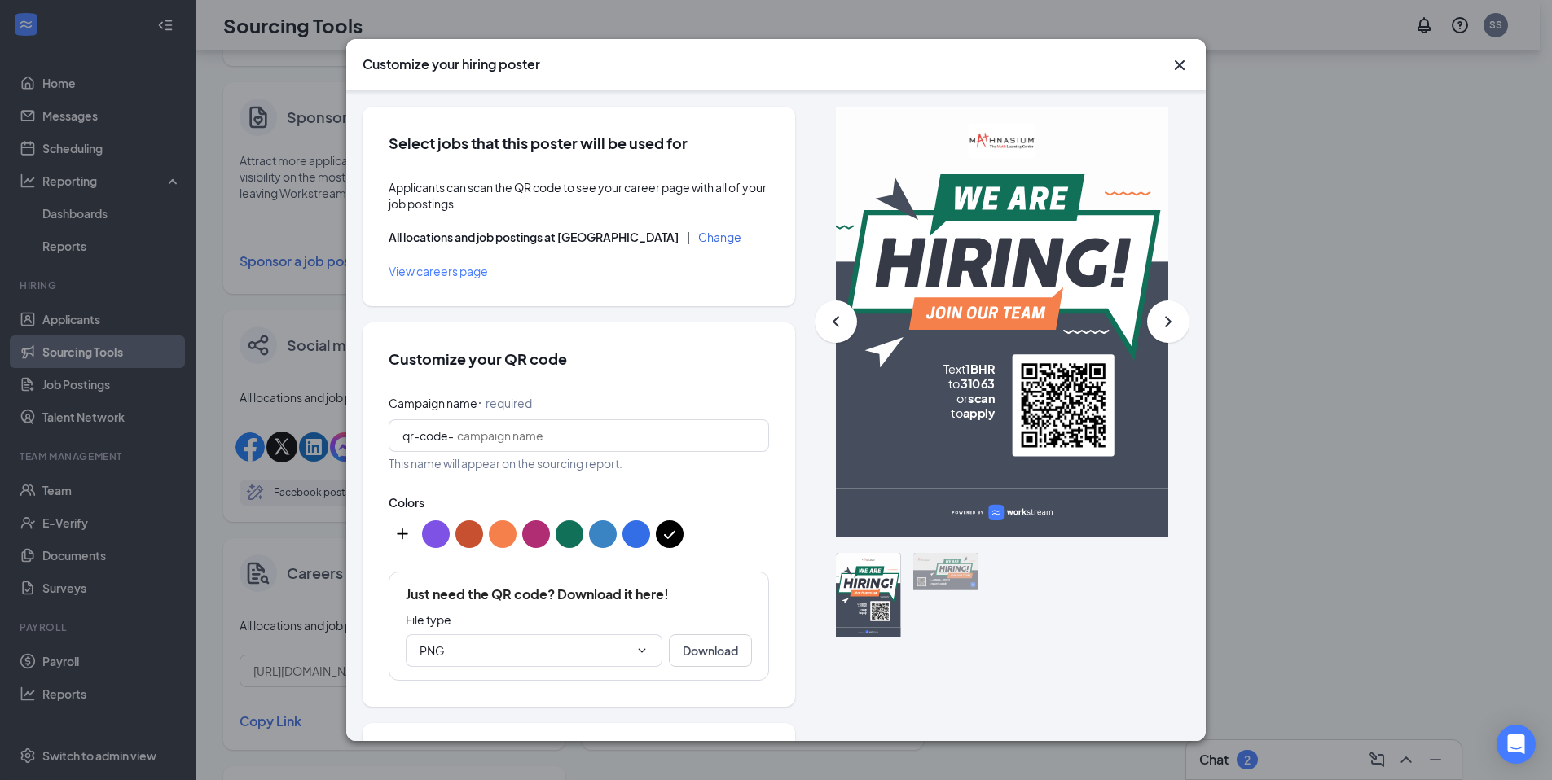
scroll to position [490, 0]
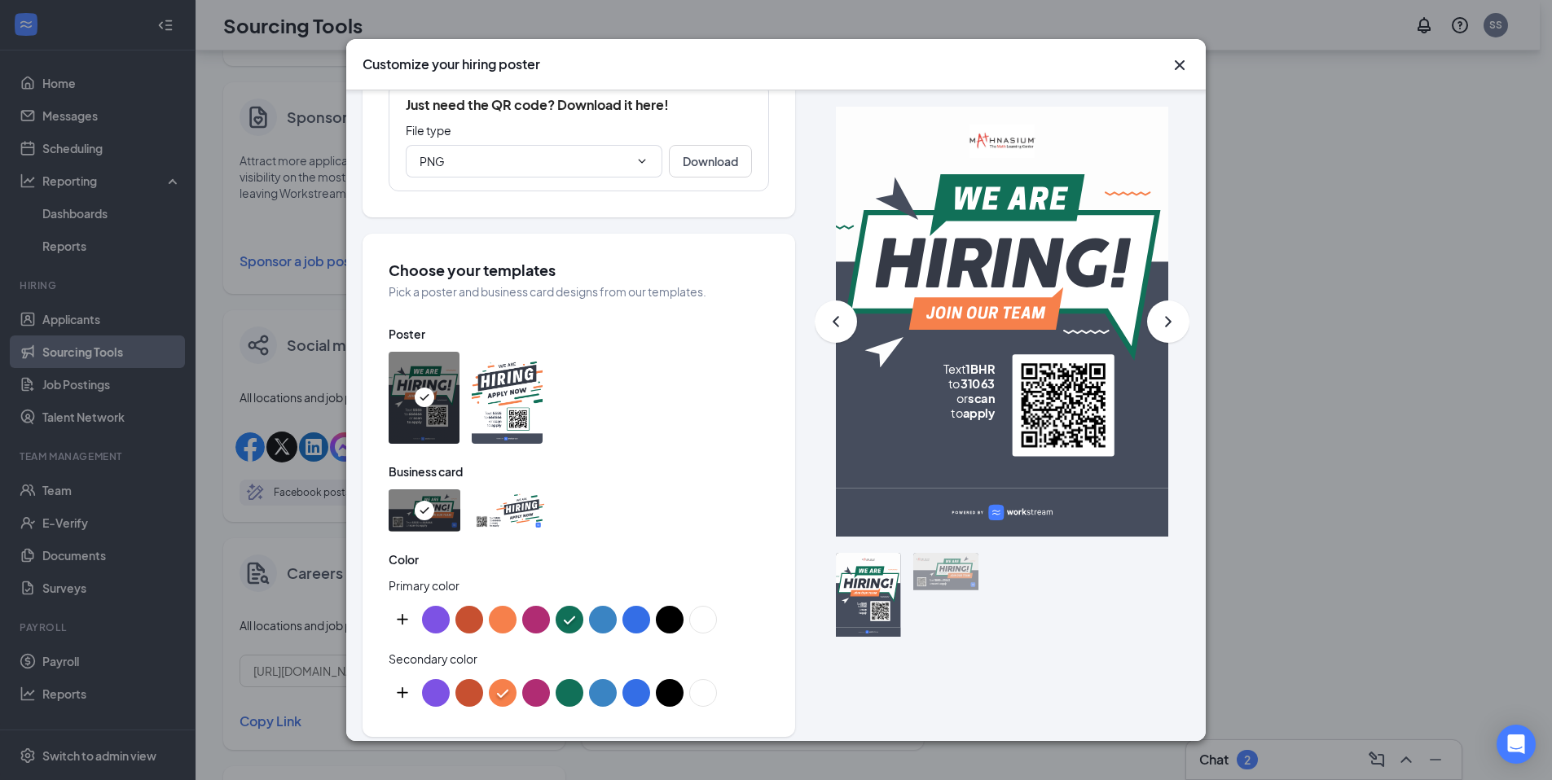
click at [541, 615] on button "color button #B02C73" at bounding box center [536, 620] width 28 height 28
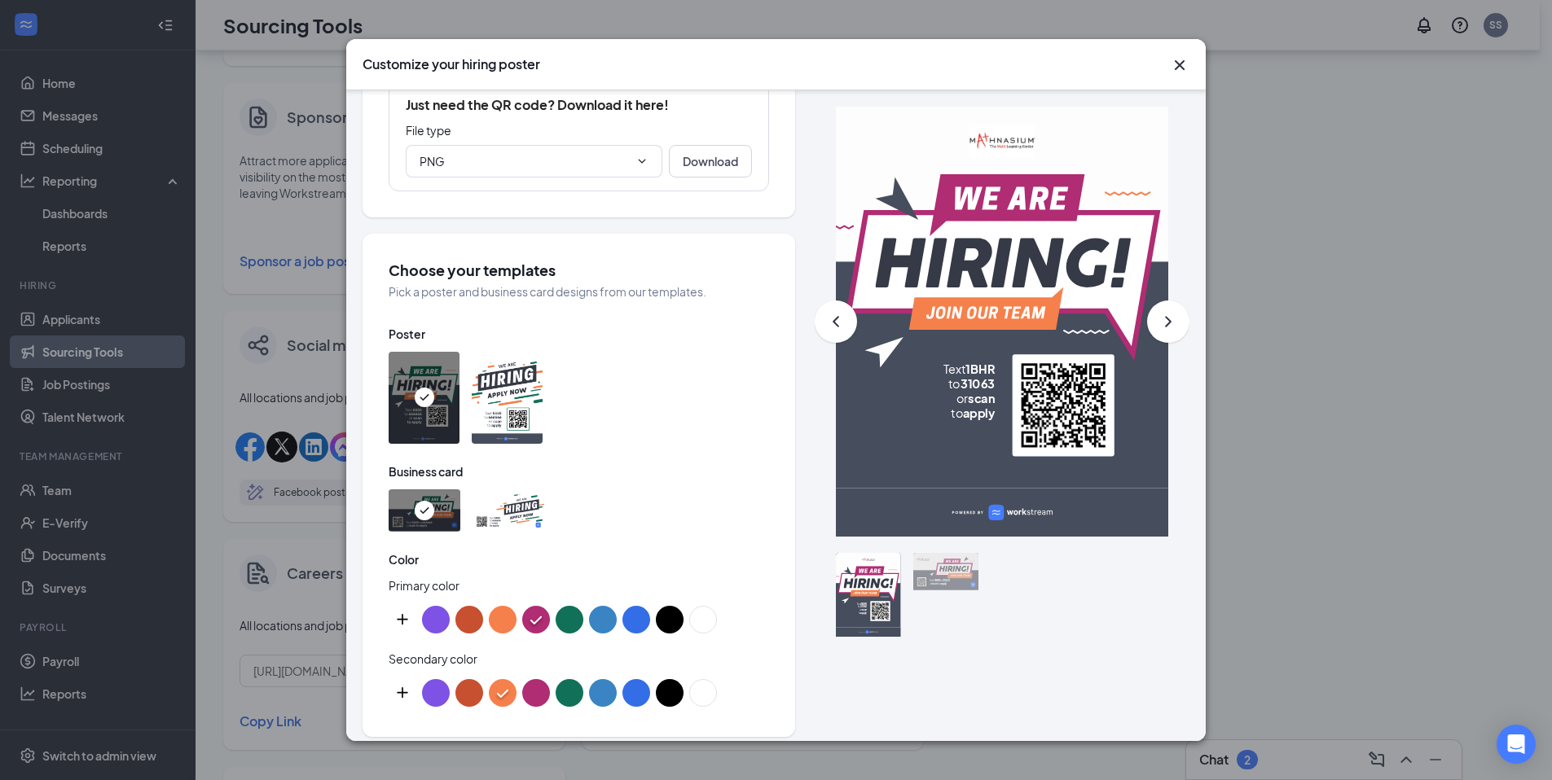
click at [470, 694] on button "color button #C75030" at bounding box center [469, 693] width 28 height 28
click at [512, 428] on img at bounding box center [507, 398] width 71 height 92
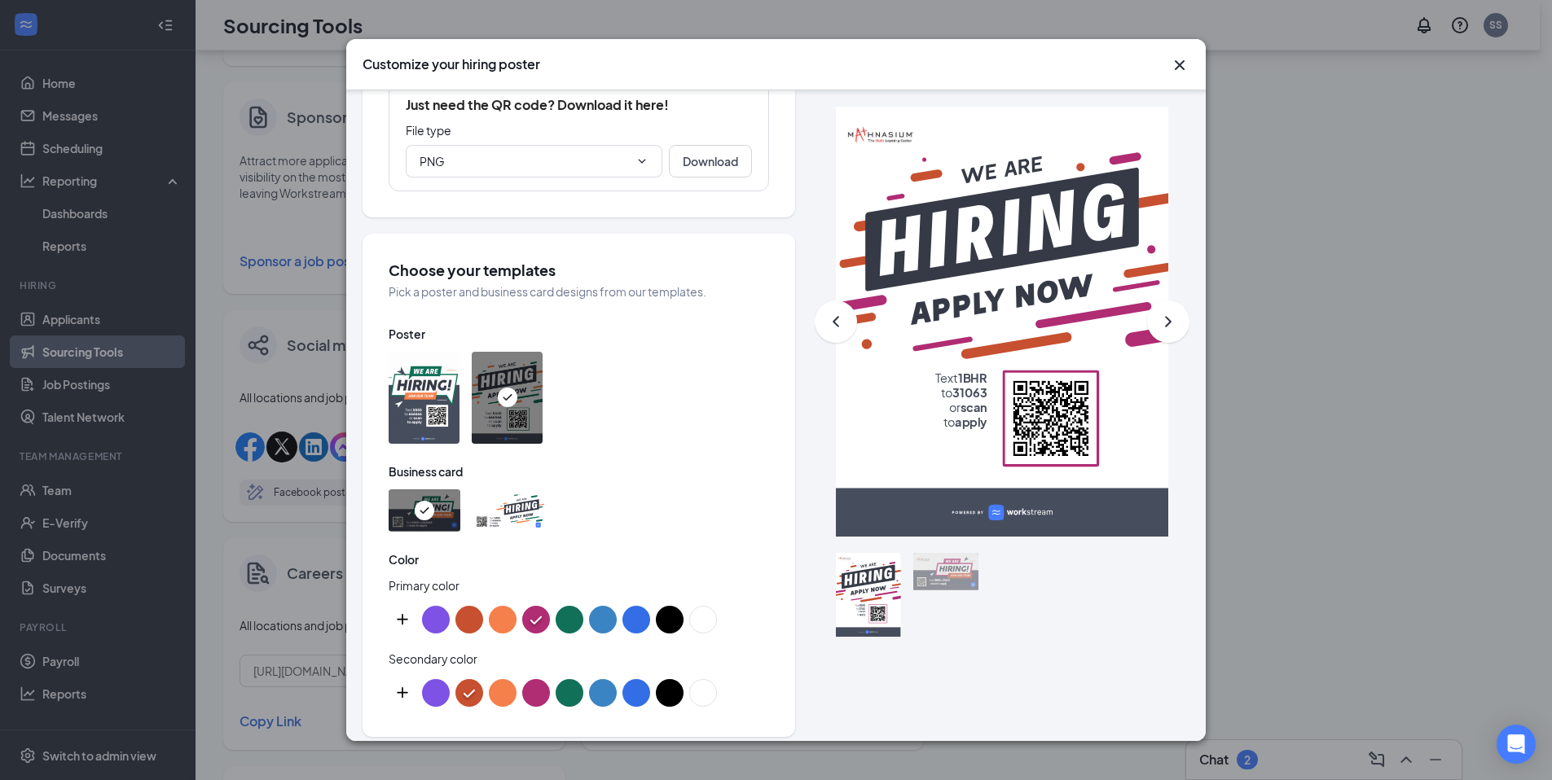
click at [944, 568] on div at bounding box center [945, 571] width 65 height 37
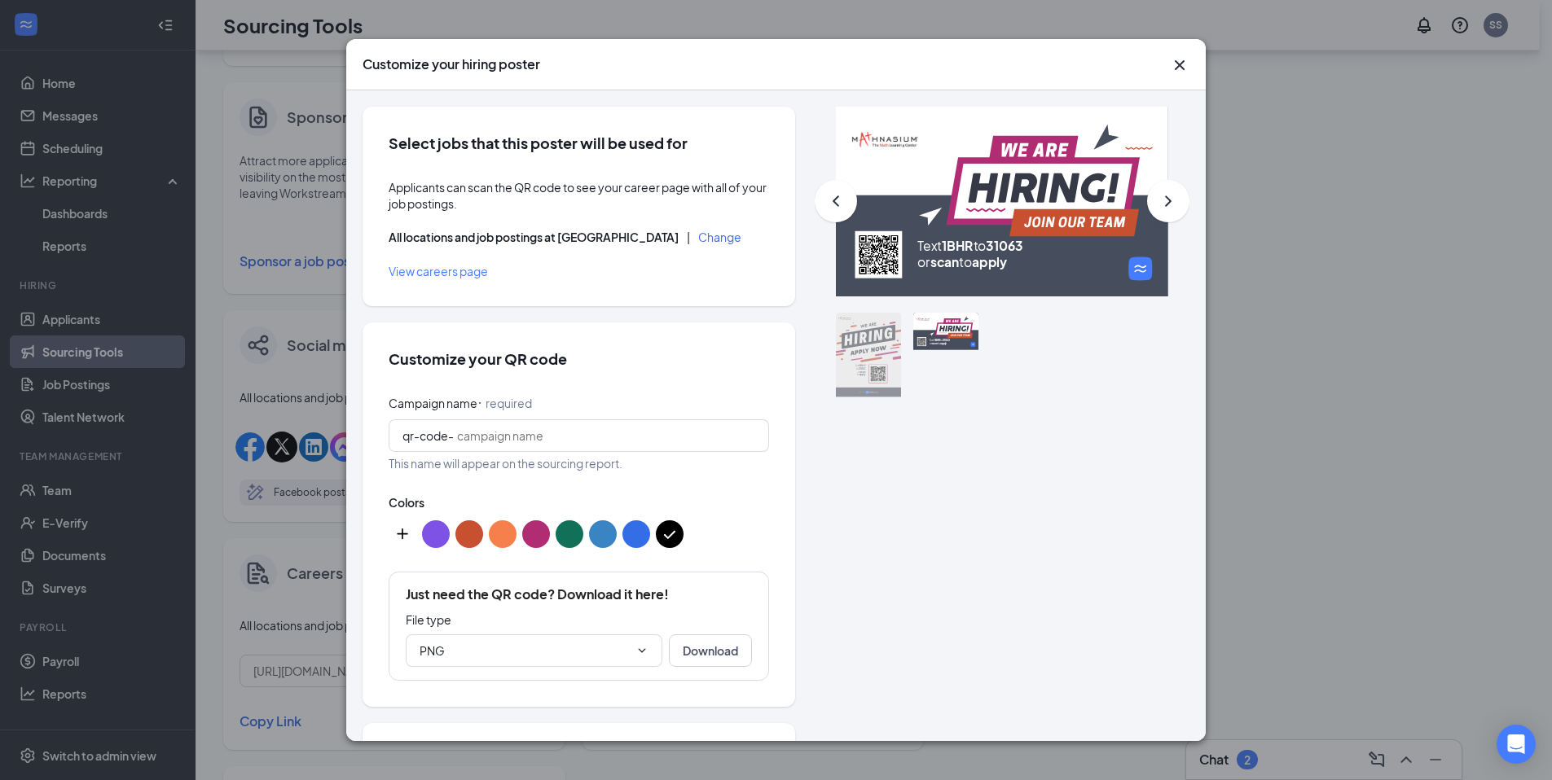
scroll to position [0, 0]
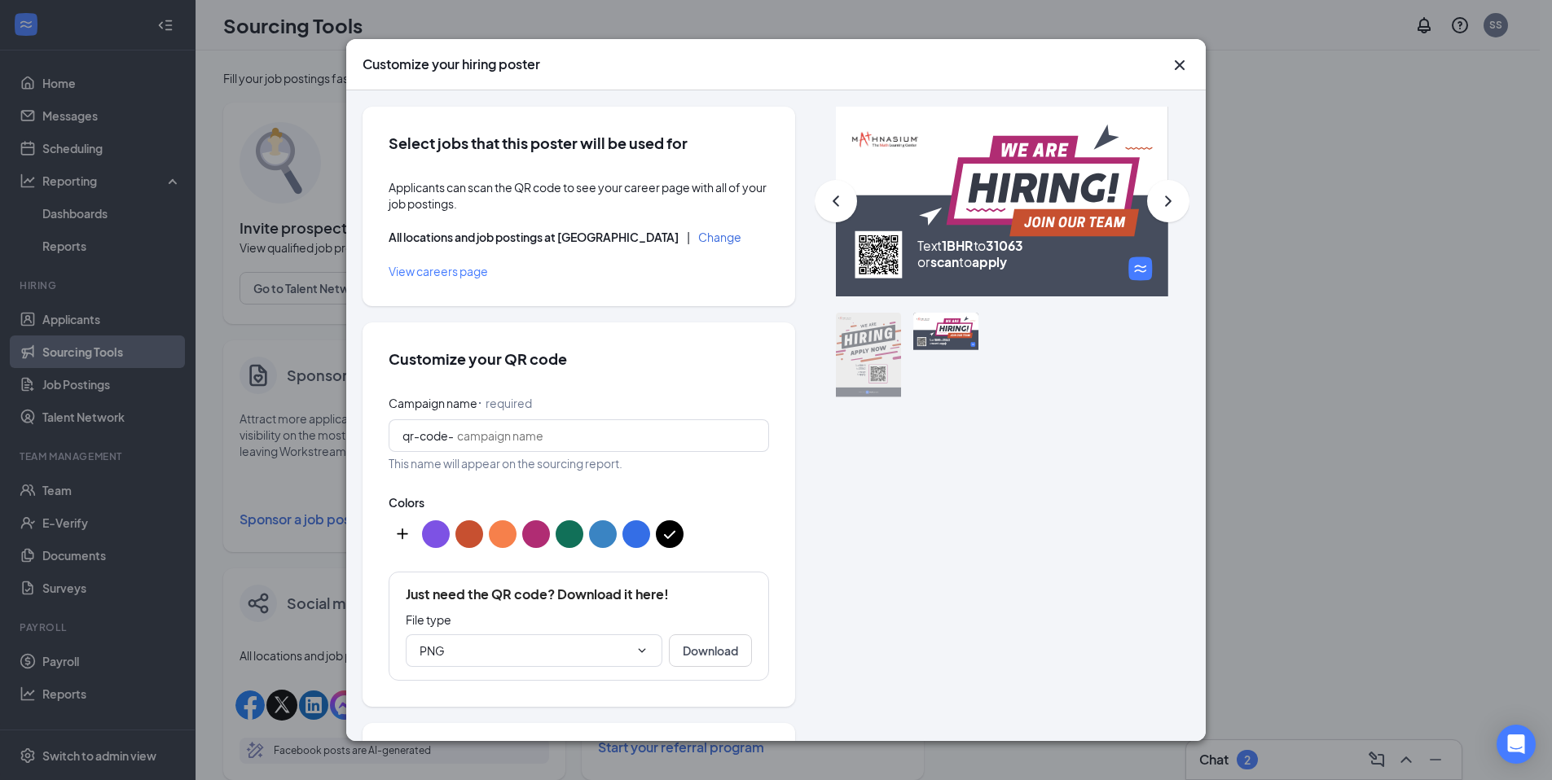
click at [1180, 65] on icon "Cross" at bounding box center [1180, 65] width 10 height 10
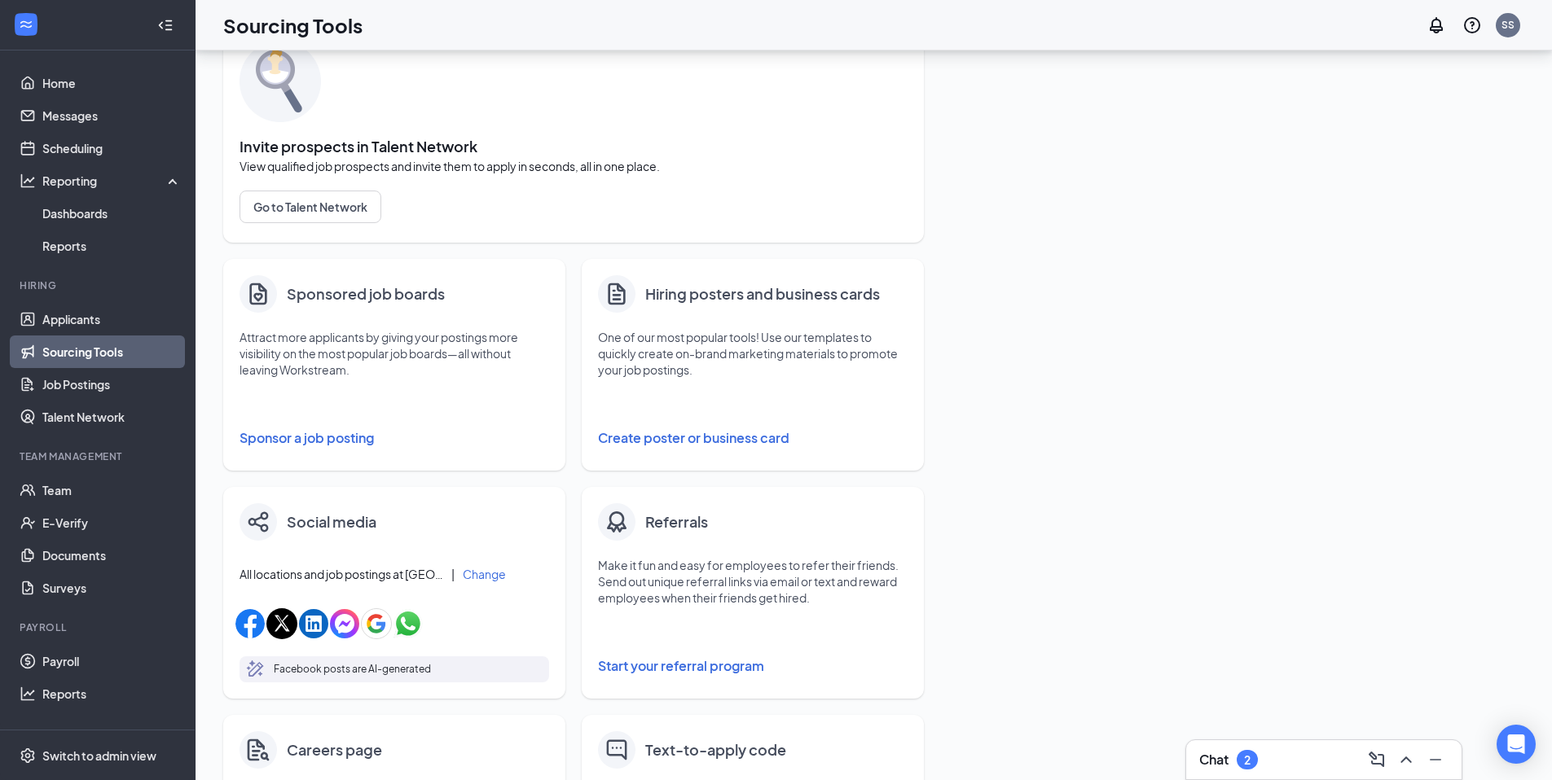
scroll to position [165, 0]
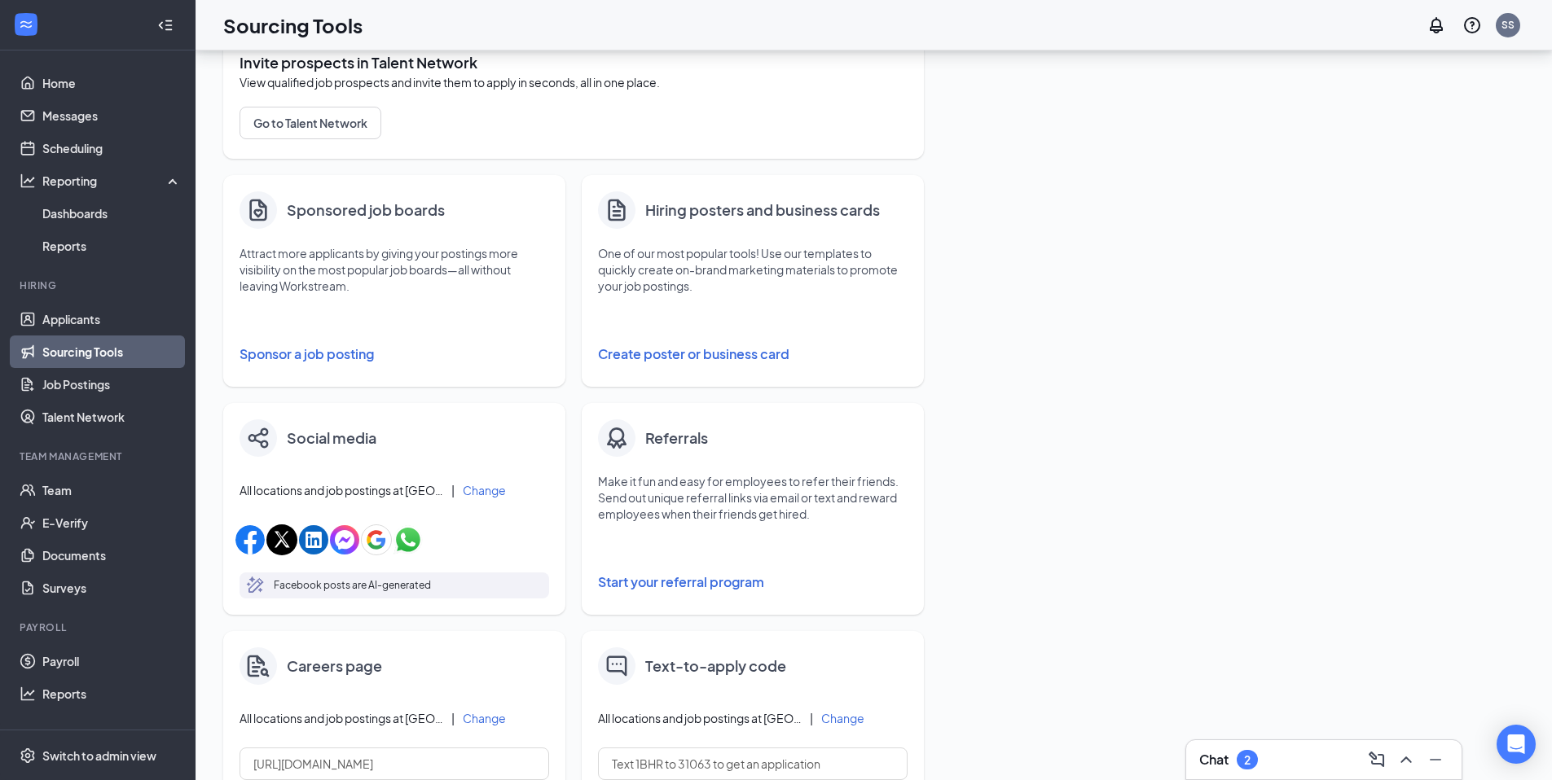
scroll to position [176, 0]
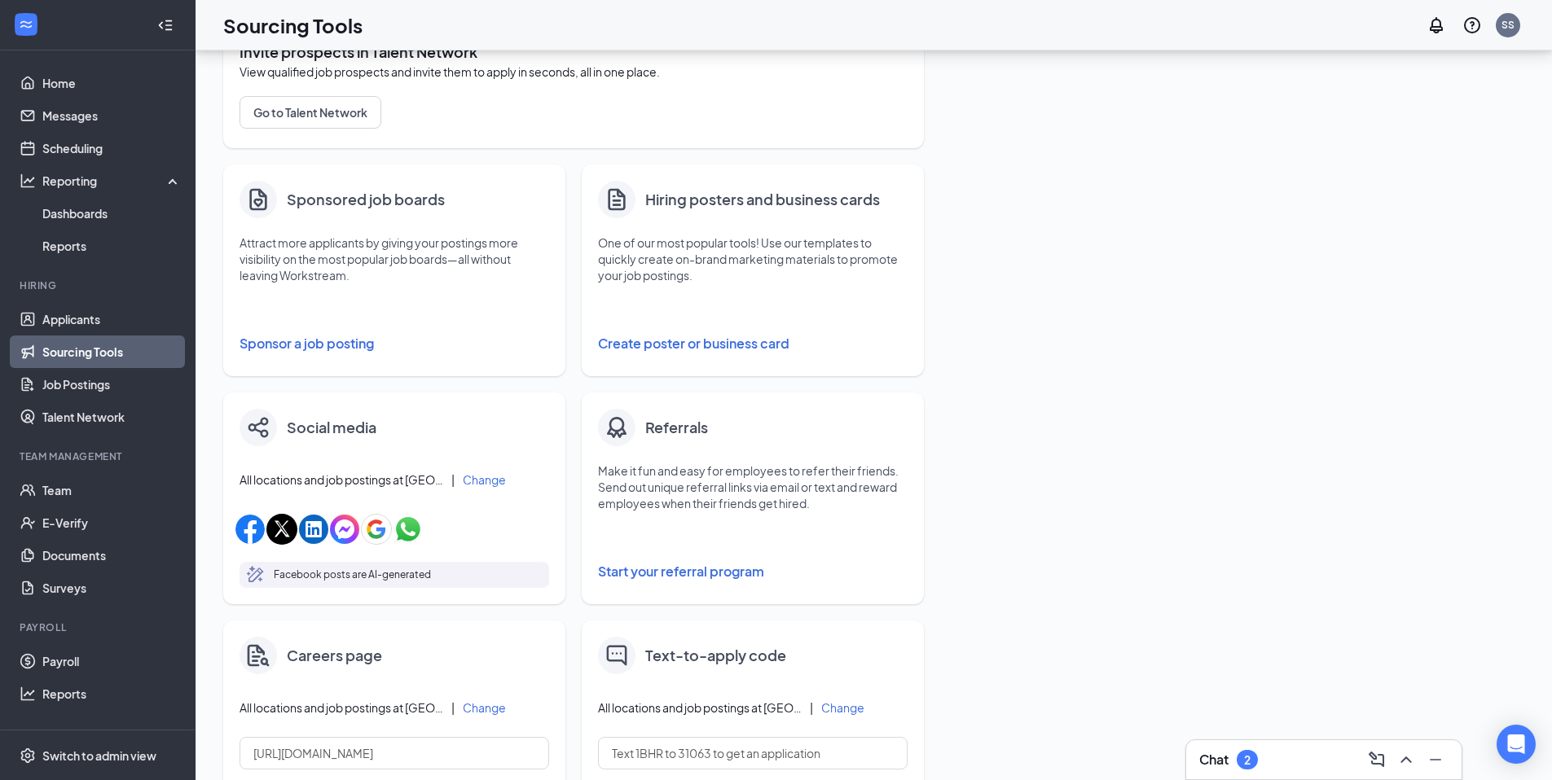
click at [1251, 325] on div "Fill your job postings faster with these quick and easy sourcing tools. Invite …" at bounding box center [873, 485] width 1301 height 1183
click at [104, 214] on link "Dashboards" at bounding box center [111, 213] width 139 height 33
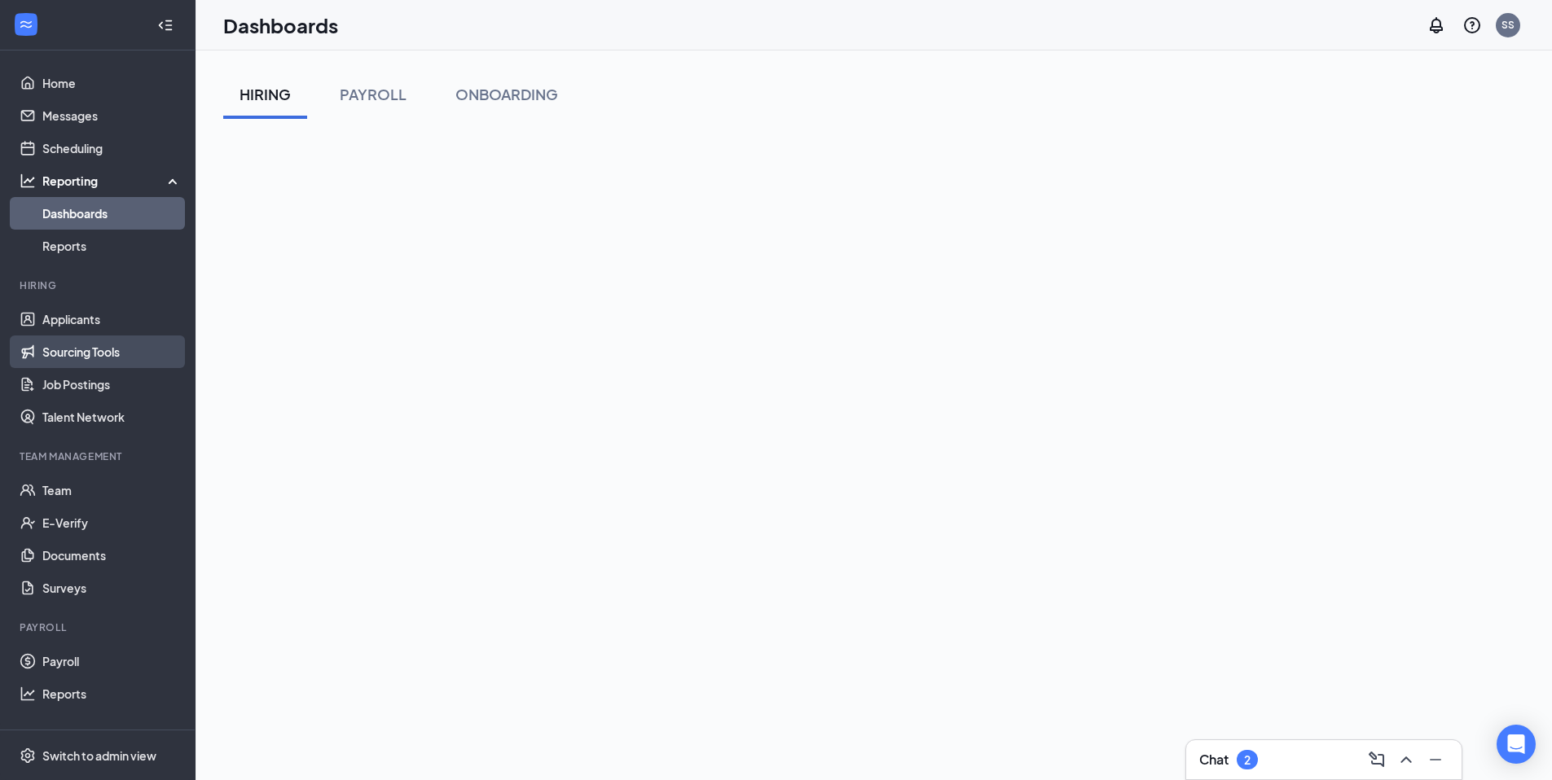
click at [94, 356] on link "Sourcing Tools" at bounding box center [111, 352] width 139 height 33
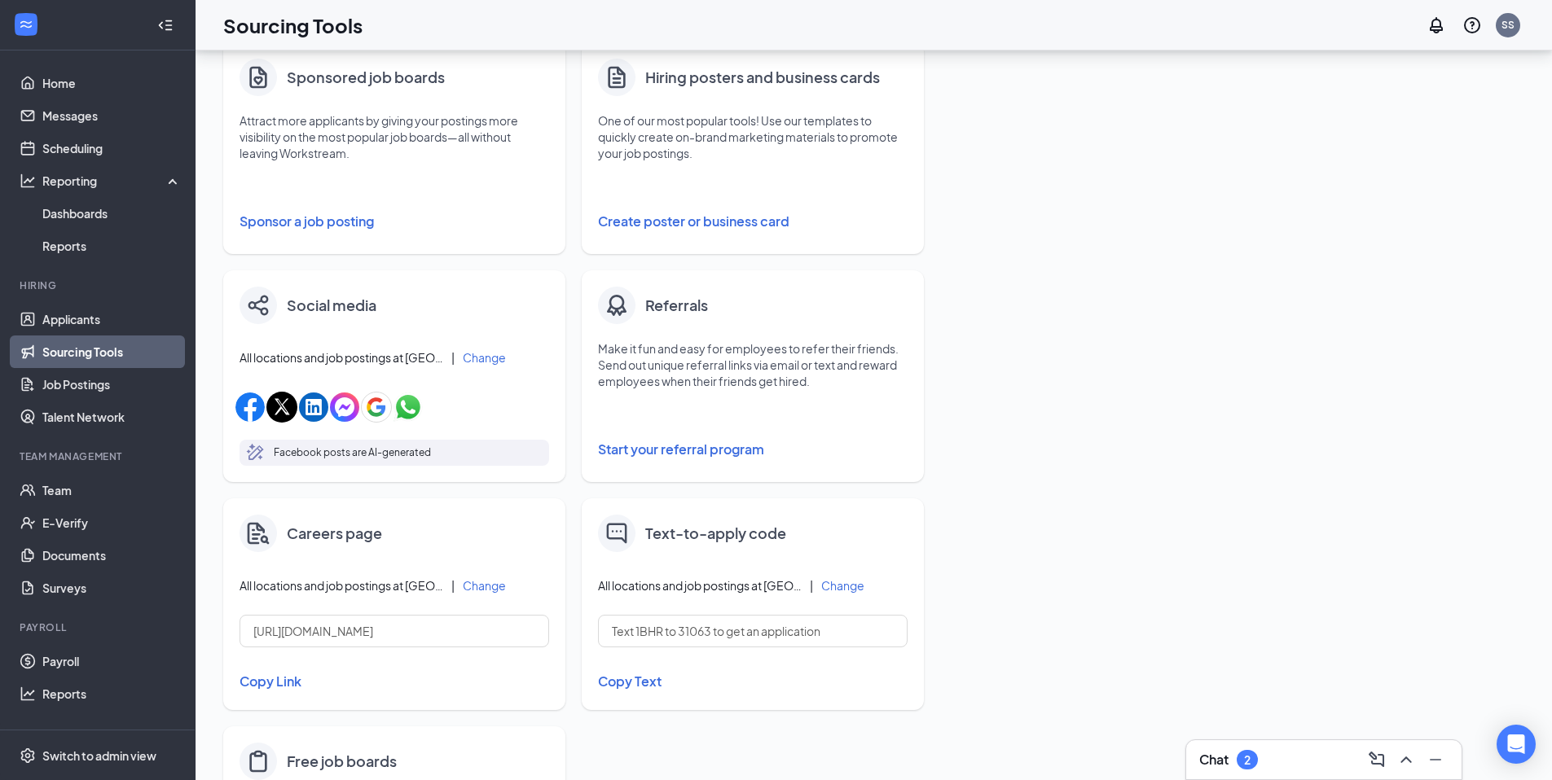
scroll to position [239, 0]
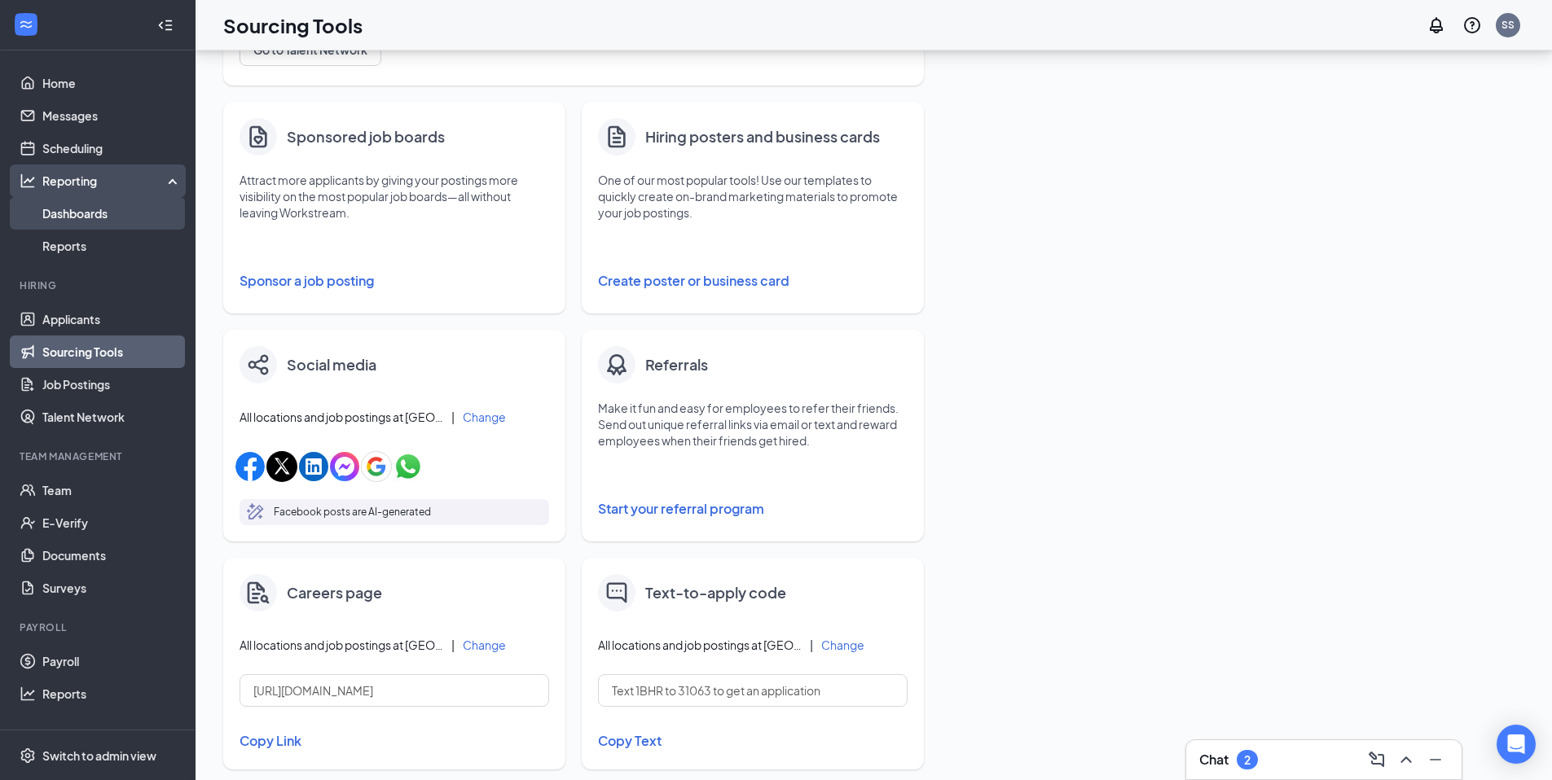
click at [52, 217] on link "Dashboards" at bounding box center [111, 213] width 139 height 33
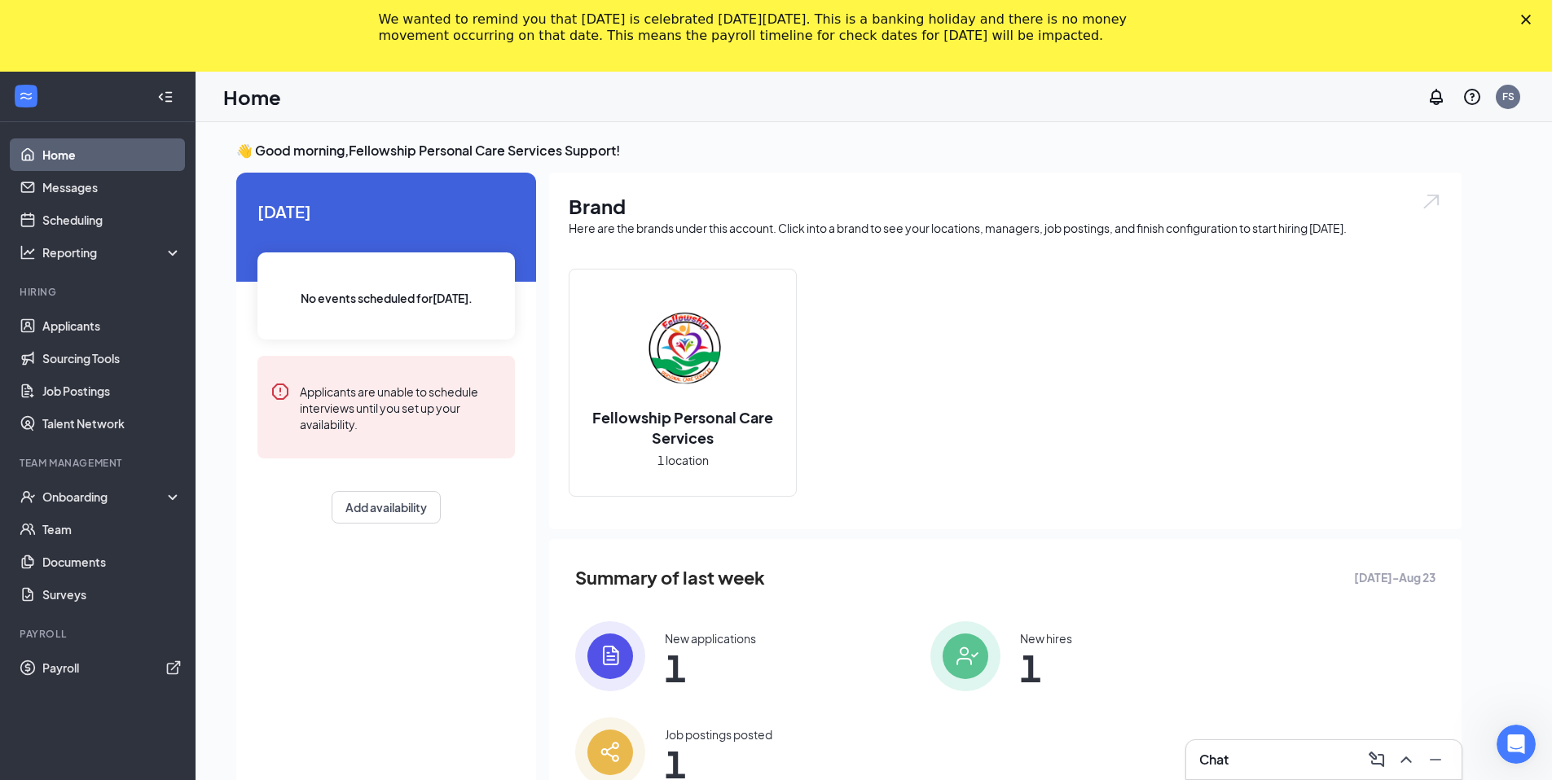
click at [714, 339] on img at bounding box center [682, 348] width 104 height 104
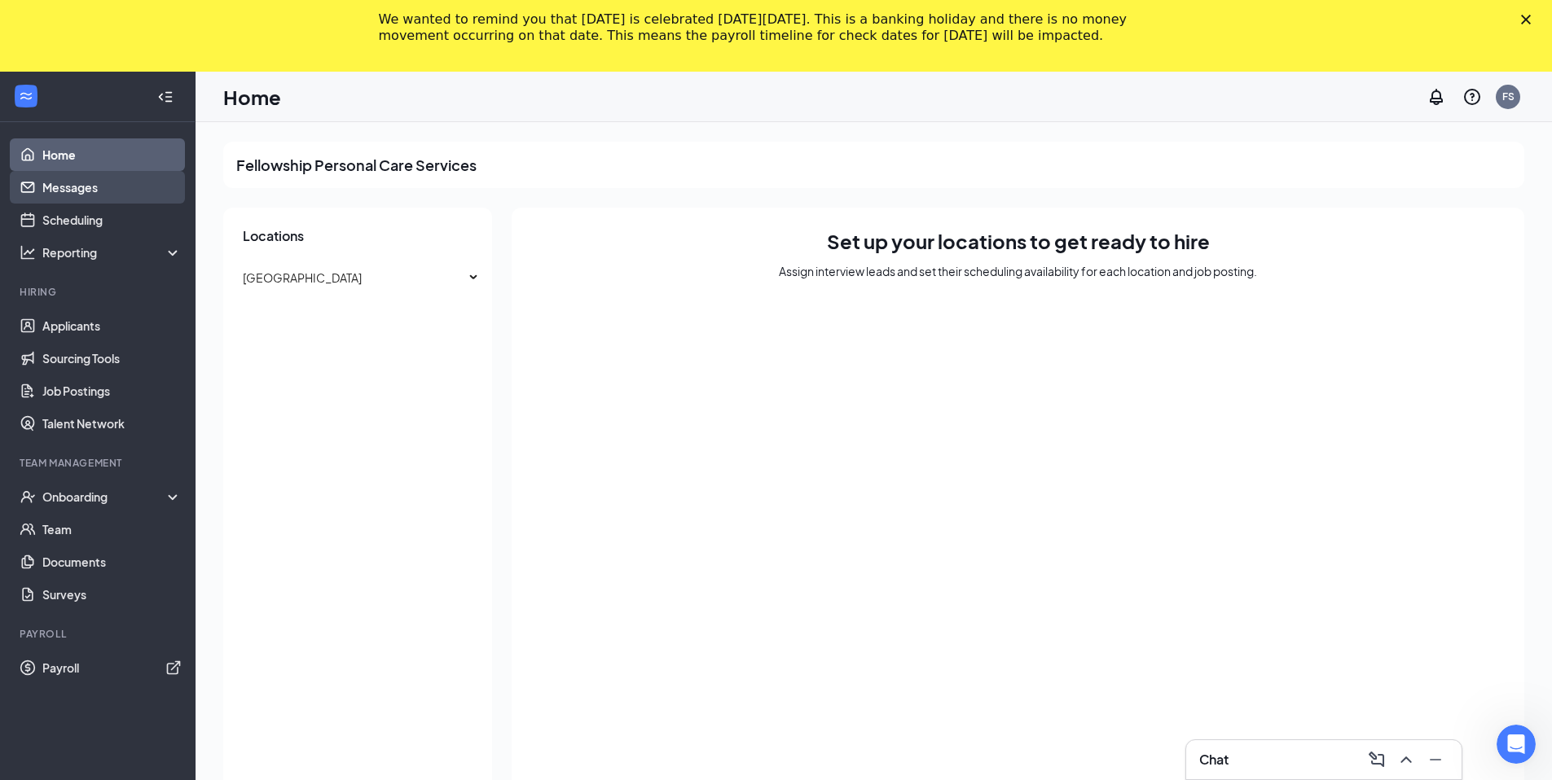
click at [86, 182] on link "Messages" at bounding box center [111, 187] width 139 height 33
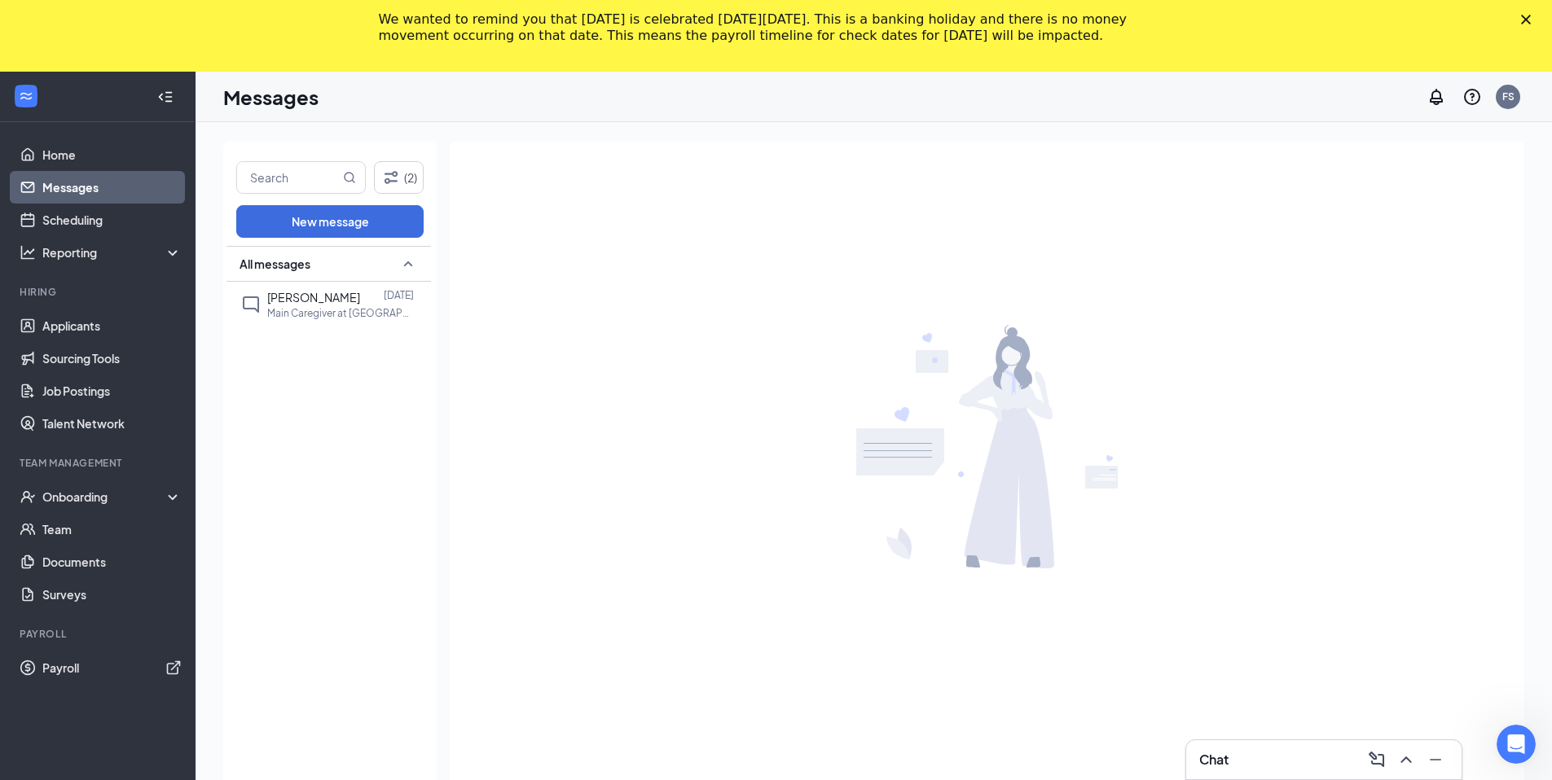
scroll to position [72, 0]
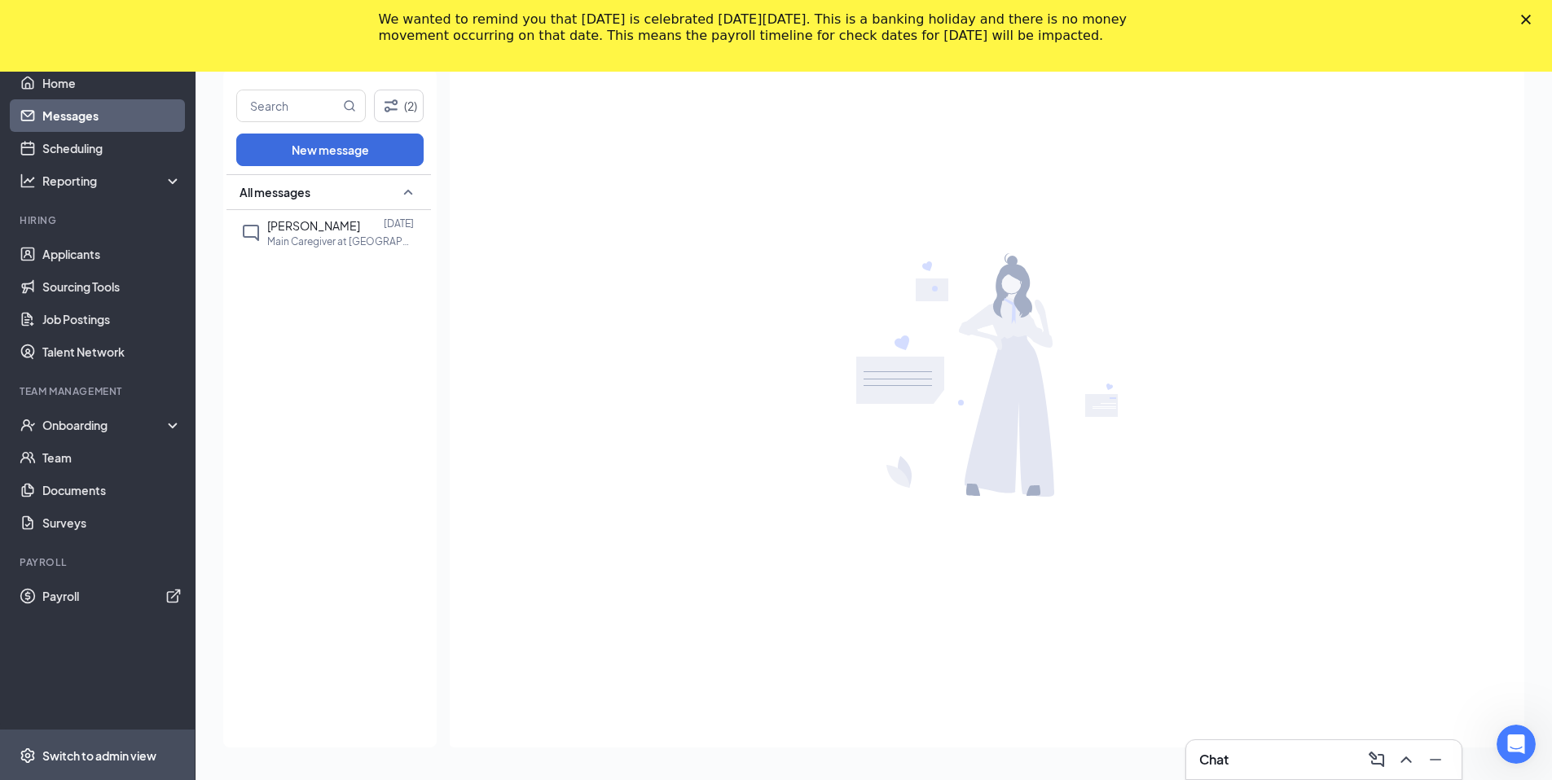
click at [102, 754] on div "Switch to admin view" at bounding box center [99, 756] width 114 height 16
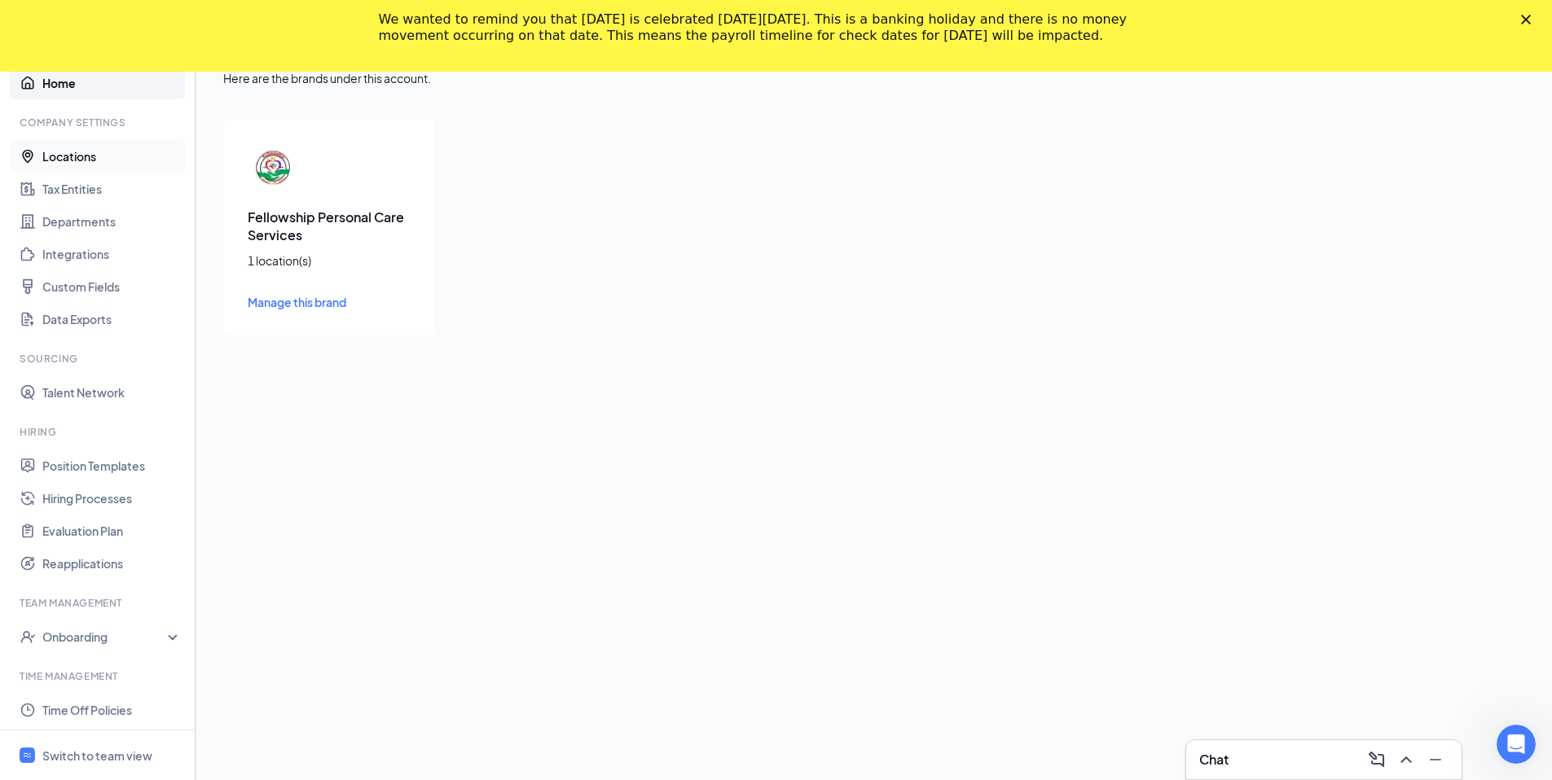
click at [81, 158] on link "Locations" at bounding box center [111, 156] width 139 height 33
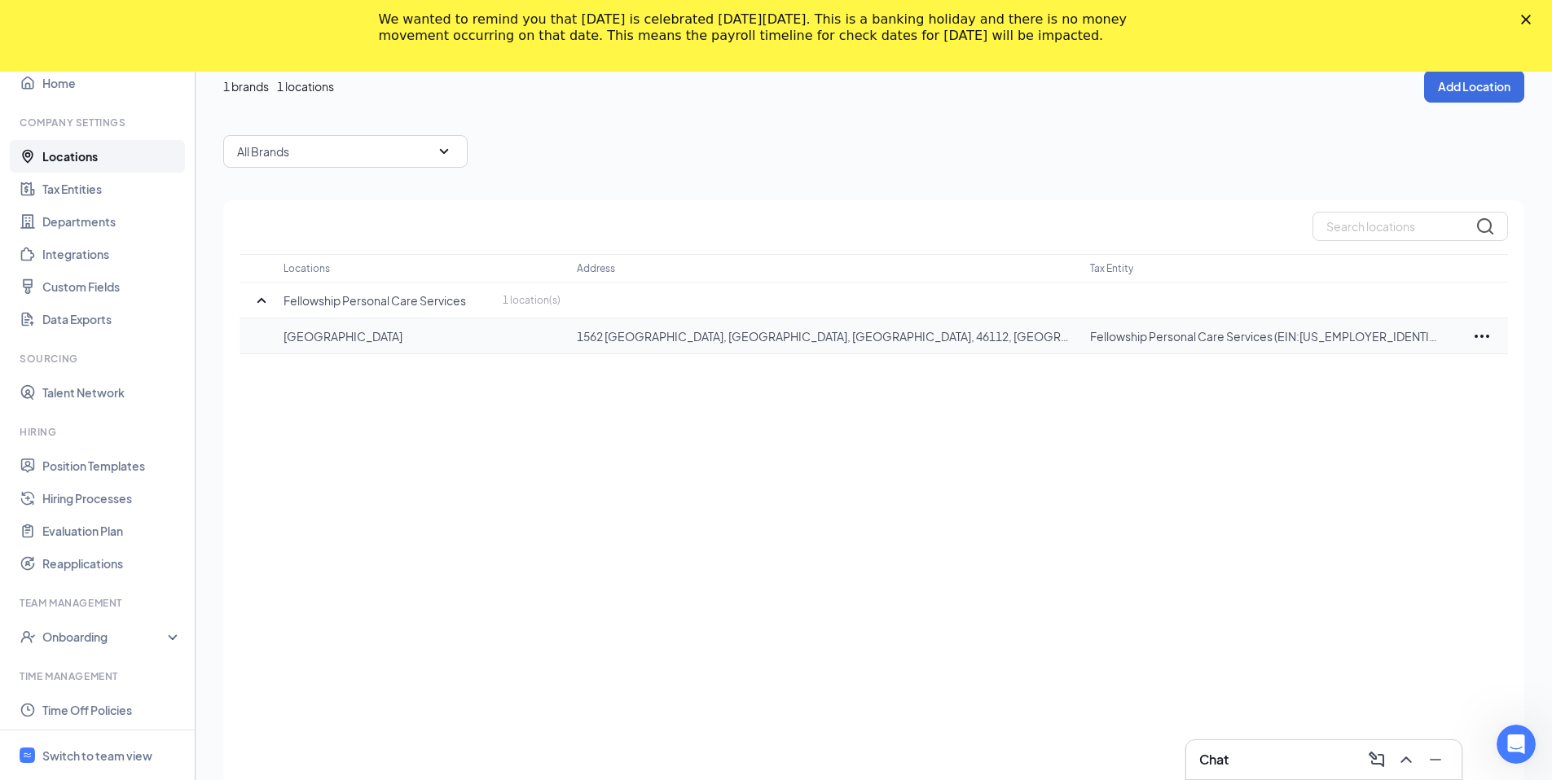
click at [1350, 340] on p "Fellowship Personal Care Services (EIN:994820570)" at bounding box center [1265, 336] width 350 height 16
click at [1350, 341] on p "Fellowship Personal Care Services (EIN:994820570)" at bounding box center [1265, 336] width 350 height 16
copy p "994820570"
